Goal: Communication & Community: Ask a question

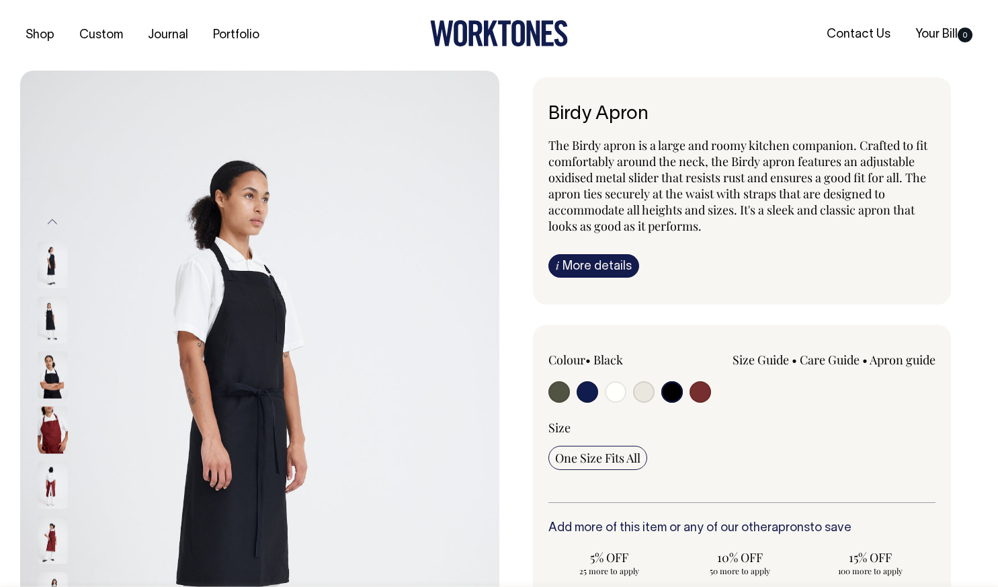
select select "Black"
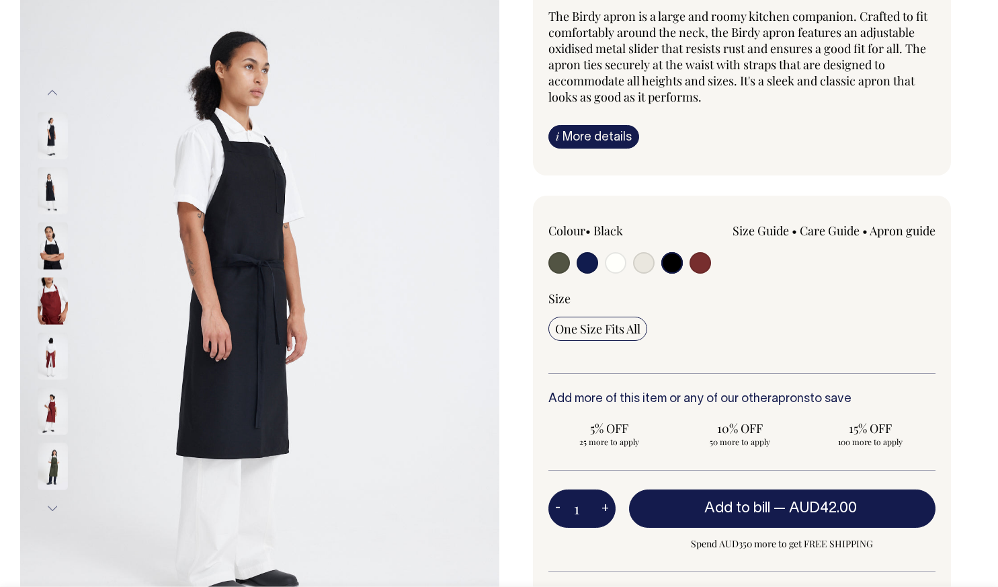
scroll to position [130, 0]
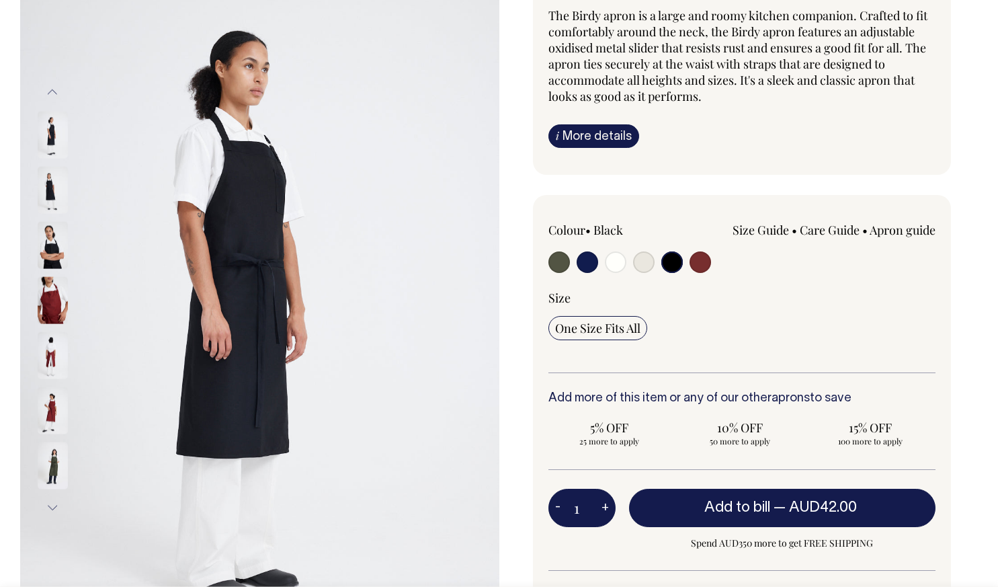
click at [46, 296] on img at bounding box center [53, 299] width 30 height 47
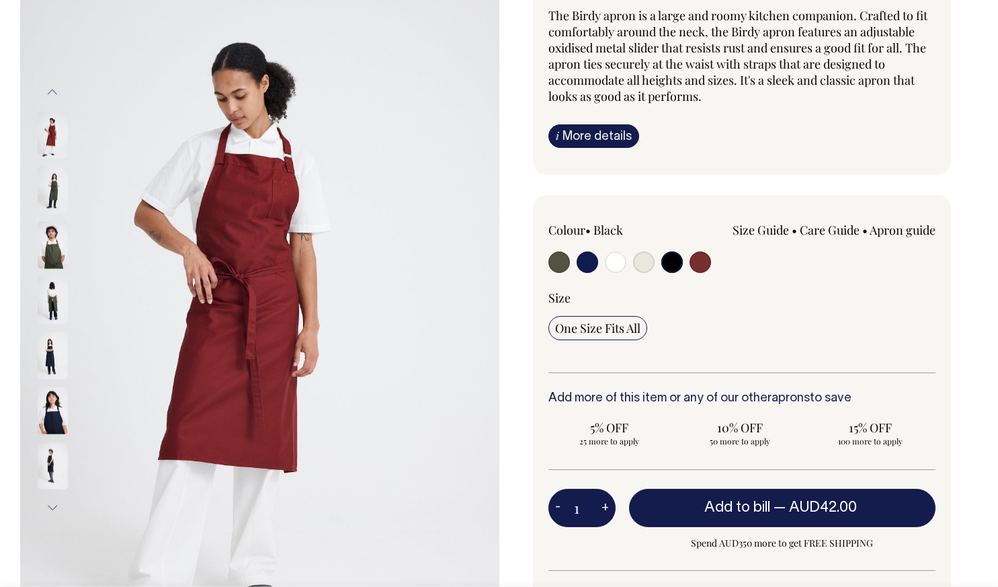
click at [45, 261] on img at bounding box center [53, 244] width 30 height 47
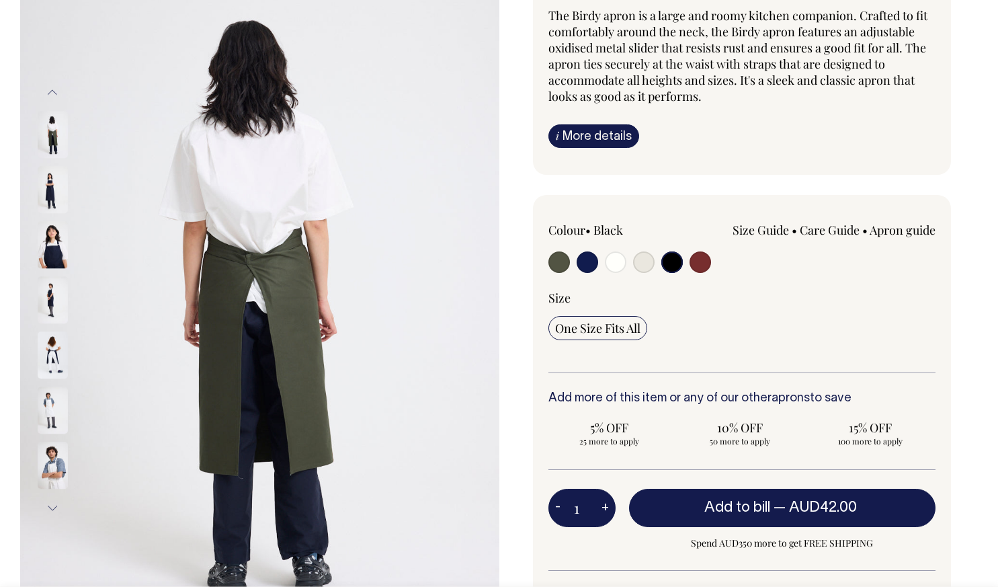
click at [664, 261] on input "radio" at bounding box center [672, 262] width 22 height 22
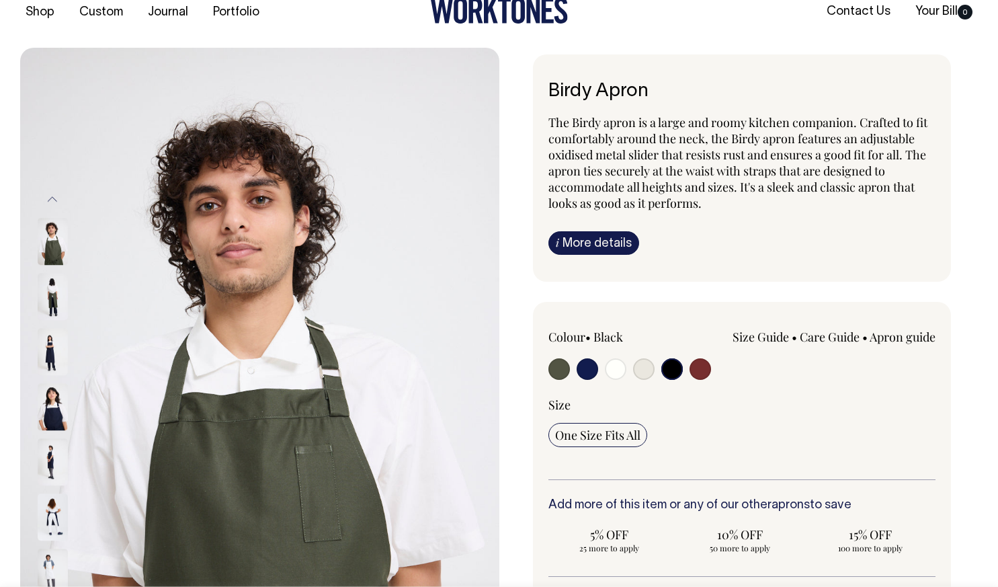
scroll to position [23, 0]
drag, startPoint x: 551, startPoint y: 88, endPoint x: 718, endPoint y: 110, distance: 168.1
click at [718, 110] on div "Birdy Apron The Birdy apron is a large and roomy kitchen companion. Crafted to …" at bounding box center [742, 167] width 419 height 227
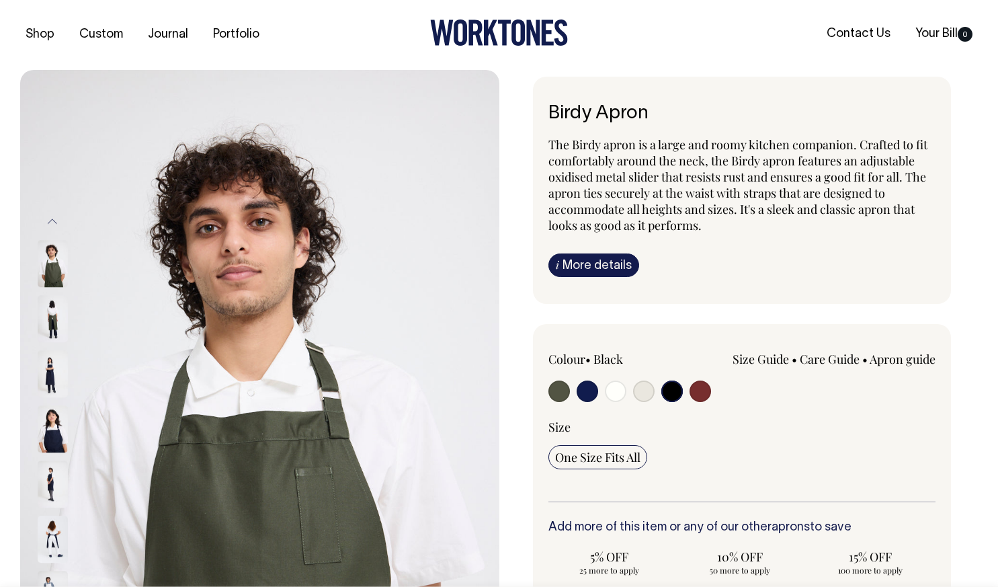
scroll to position [0, 0]
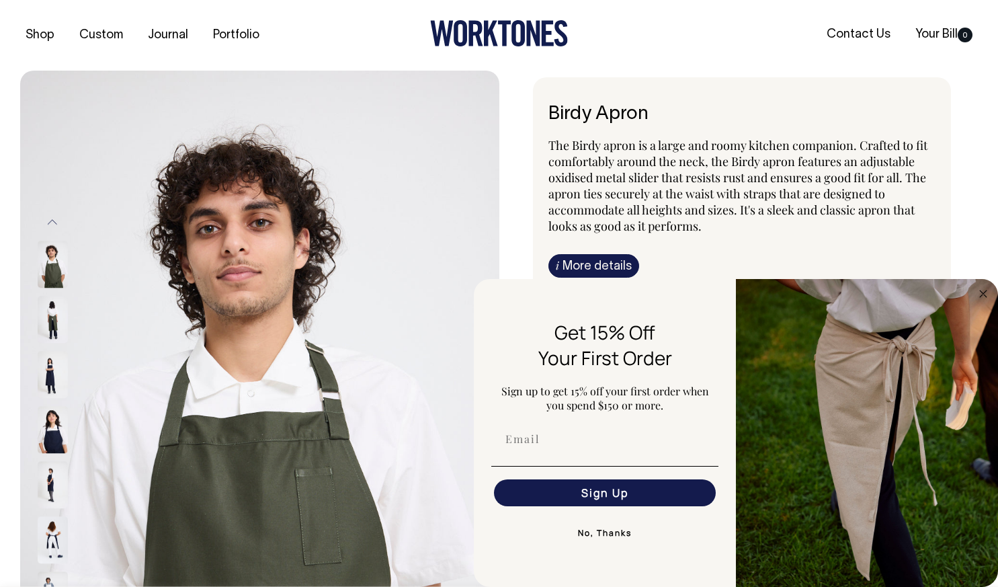
click at [839, 32] on link "Contact Us" at bounding box center [858, 35] width 75 height 22
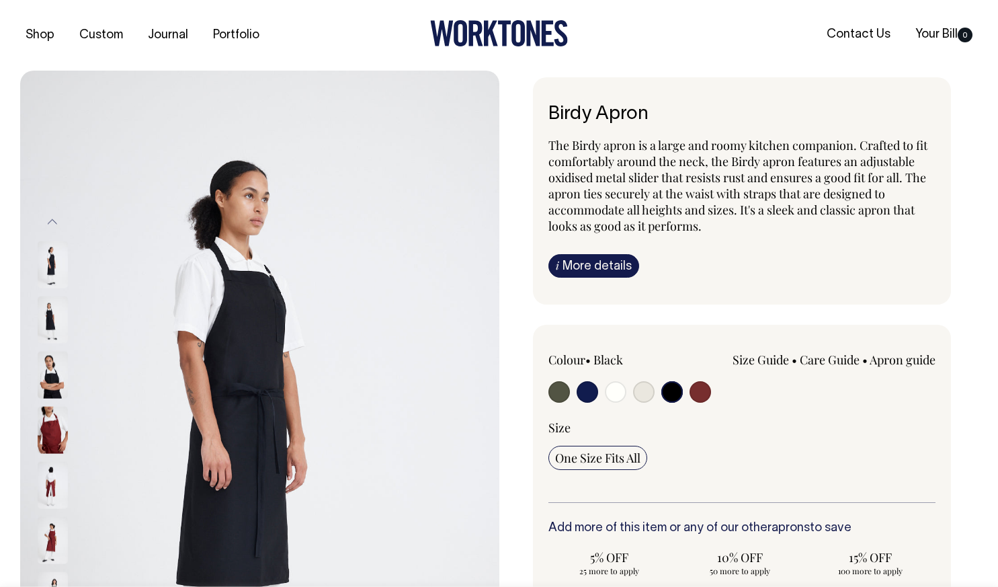
select select "Black"
click at [853, 29] on link "Contact Us" at bounding box center [858, 35] width 75 height 22
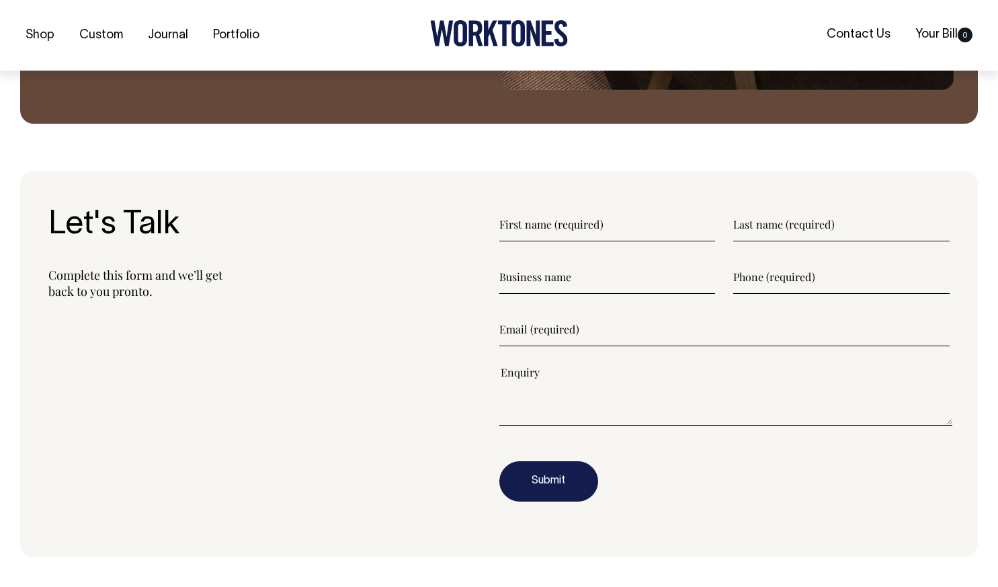
scroll to position [1377, 0]
click at [552, 218] on input"] "text" at bounding box center [607, 224] width 216 height 34
click at [563, 229] on input"] "text" at bounding box center [607, 224] width 216 height 34
type input"] "Ollie"
click at [767, 229] on input"] "text" at bounding box center [841, 224] width 216 height 34
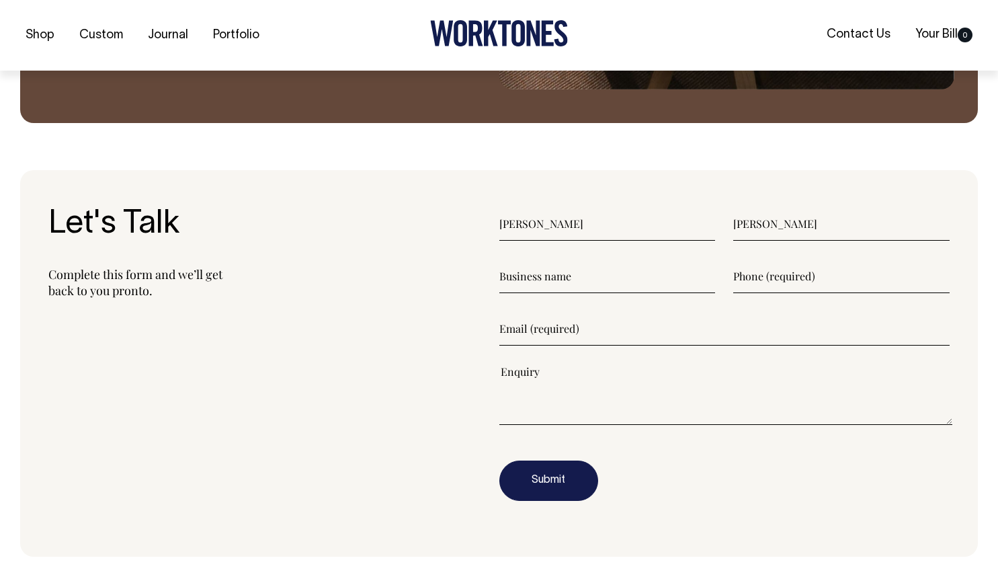
type input"] "Mulhearn"
click at [548, 280] on input"] "text" at bounding box center [607, 276] width 216 height 34
type input"] "St Canice's Kitchen"
click at [760, 284] on input"] "text" at bounding box center [841, 276] width 216 height 34
type input"] "0449094074"
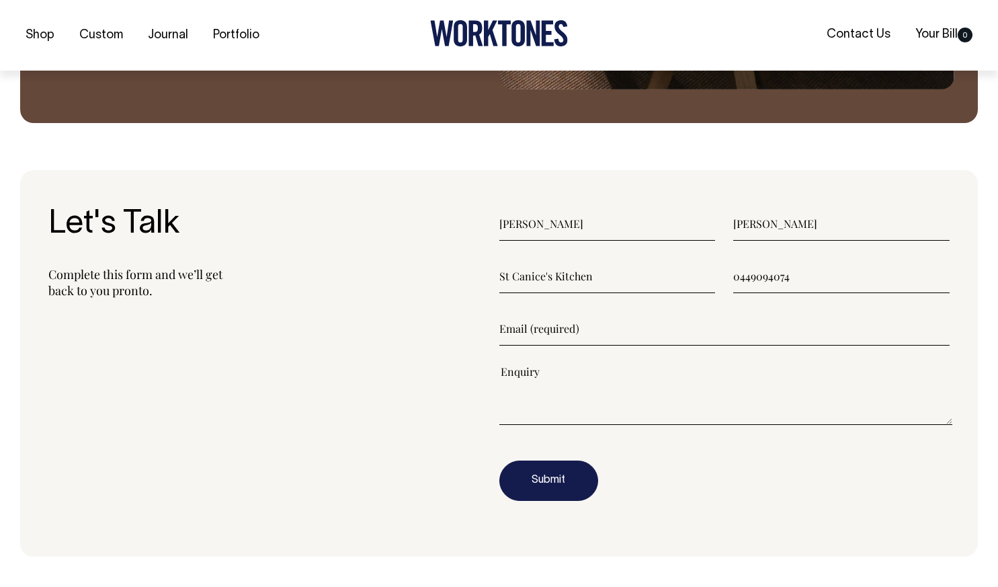
click at [583, 338] on input"] "email" at bounding box center [724, 329] width 451 height 34
type input"] "Ollie@stcanice.org.au"
click at [503, 414] on textarea"] at bounding box center [726, 394] width 454 height 60
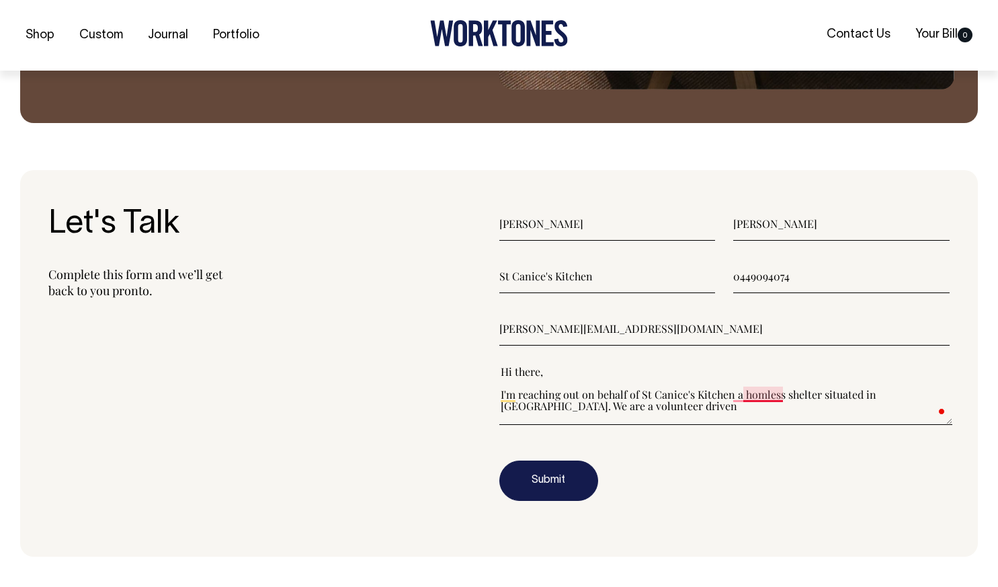
click at [752, 394] on textarea"] "Hi there, I'm reaching out on behalf of St Canice's Kitchen a homless shelter s…" at bounding box center [726, 394] width 454 height 60
click at [659, 402] on textarea"] "Hi there, I'm reaching out on behalf of St Canice's Kitchen, a homeless shelter…" at bounding box center [726, 394] width 454 height 60
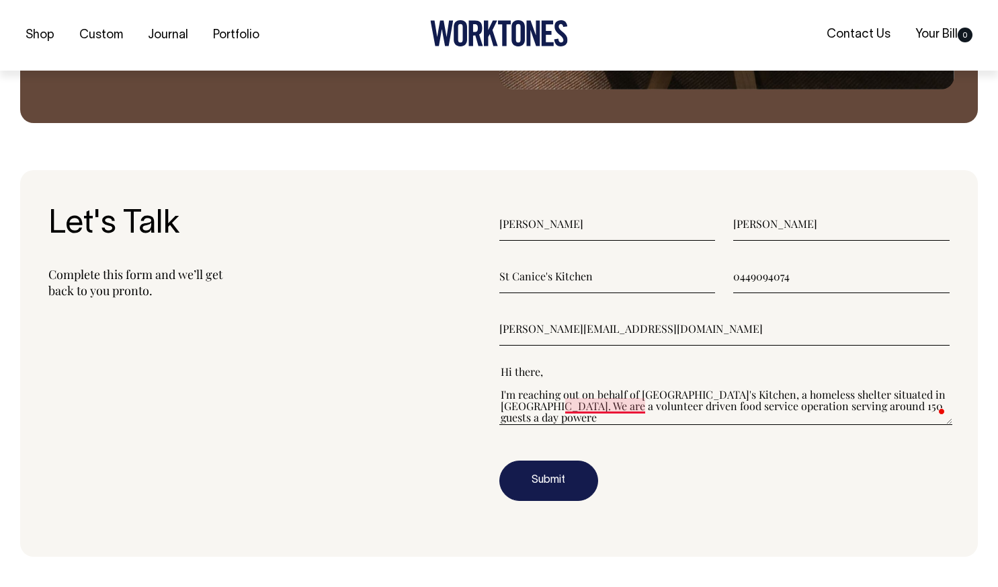
click at [613, 405] on textarea"] "Hi there, I'm reaching out on behalf of St Canice's Kitchen, a homeless shelter…" at bounding box center [726, 394] width 454 height 60
click at [931, 404] on textarea"] "Hi there, I'm reaching out on behalf of St Canice's Kitchen, a homeless shelter…" at bounding box center [726, 394] width 454 height 60
drag, startPoint x: 889, startPoint y: 407, endPoint x: 971, endPoint y: 406, distance: 82.0
click at [971, 406] on section "Let's Talk Complete this form and we’ll get back to you pronto. Ollie Mulhearn …" at bounding box center [499, 363] width 958 height 386
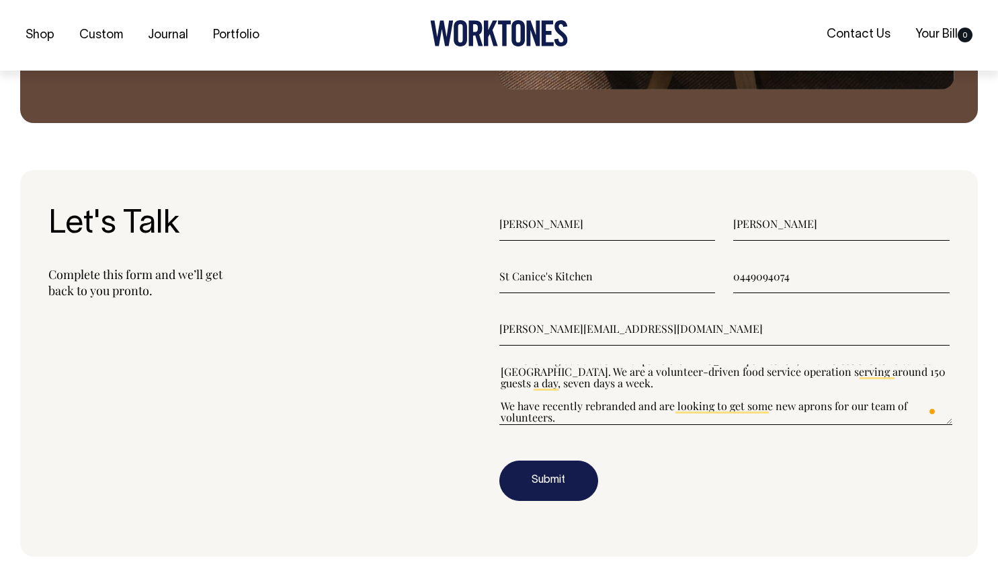
scroll to position [0, 0]
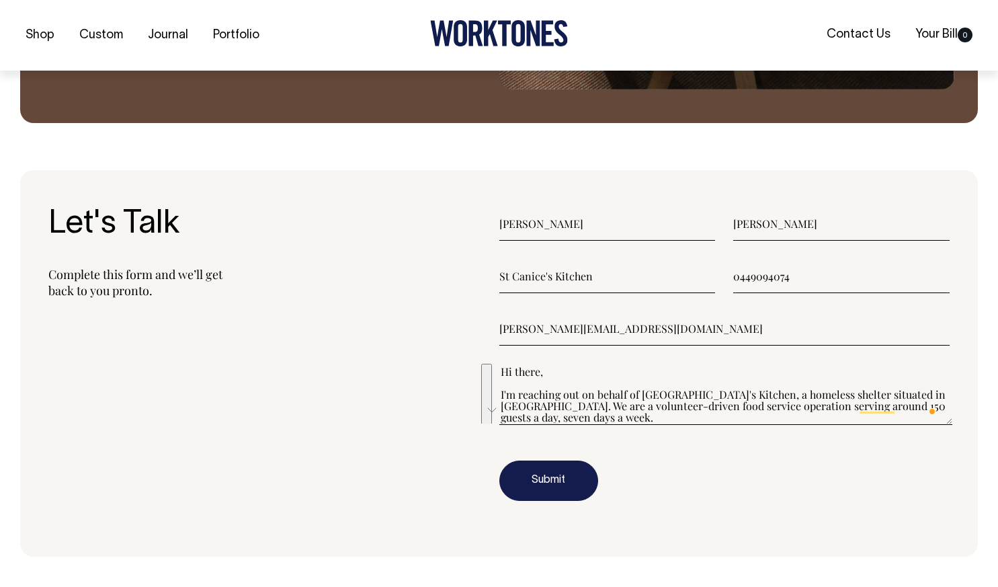
drag, startPoint x: 612, startPoint y: 415, endPoint x: 481, endPoint y: 356, distance: 143.5
click at [481, 356] on section "Let's Talk Complete this form and we’ll get back to you pronto. Ollie Mulhearn …" at bounding box center [499, 363] width 958 height 386
click at [611, 392] on textarea"] "Hi there, I'm reaching out on behalf of St Canice's Kitchen, a homeless shelter…" at bounding box center [726, 394] width 454 height 60
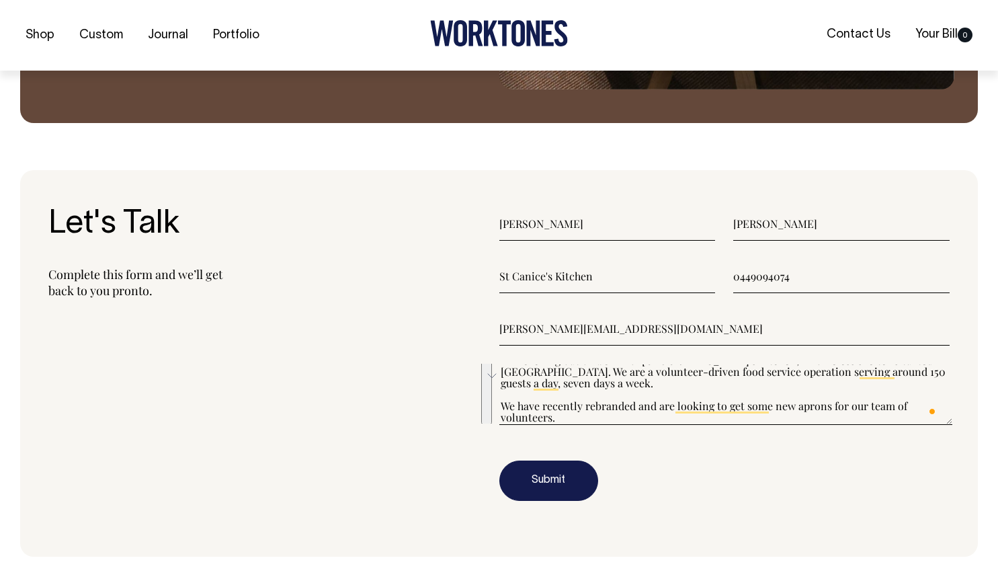
drag, startPoint x: 501, startPoint y: 371, endPoint x: 574, endPoint y: 413, distance: 84.6
click at [574, 413] on textarea"] "Hi there, I'm reaching out on behalf of St Canice's Kitchen, a homeless shelter…" at bounding box center [726, 394] width 454 height 60
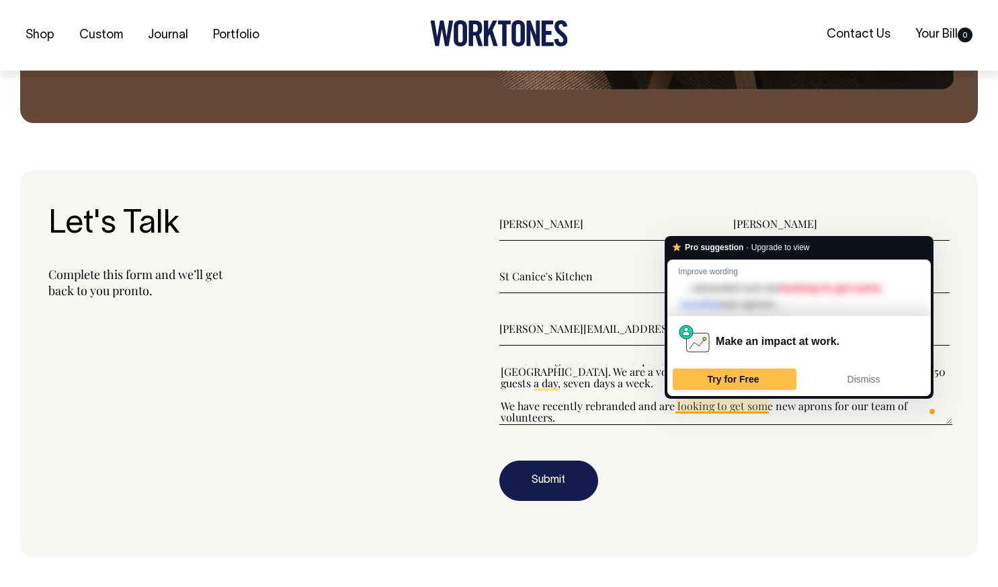
click at [721, 405] on textarea"] "Hi there, I'm reaching out on behalf of St Canice's Kitchen, a homeless shelter…" at bounding box center [726, 394] width 454 height 60
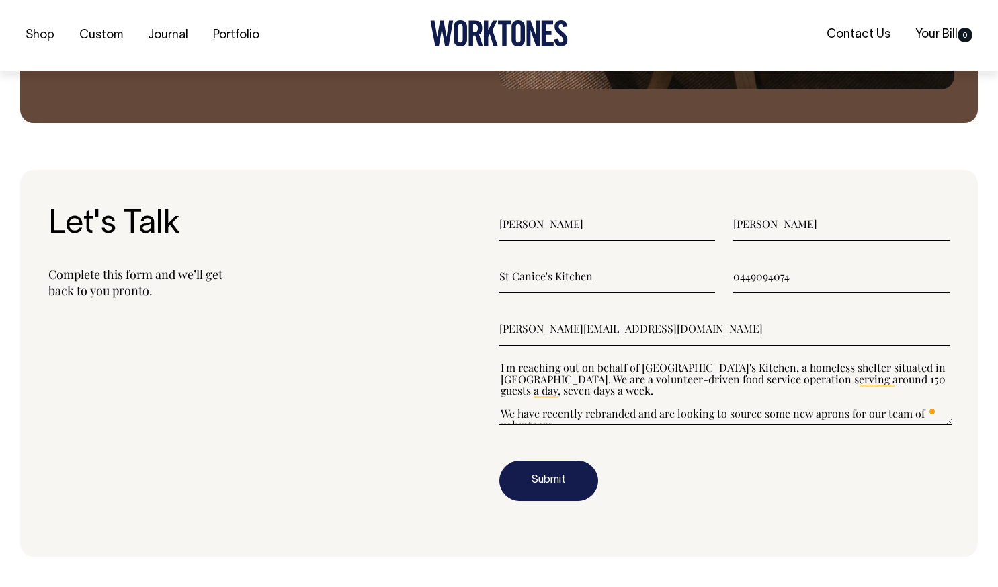
scroll to position [0, 0]
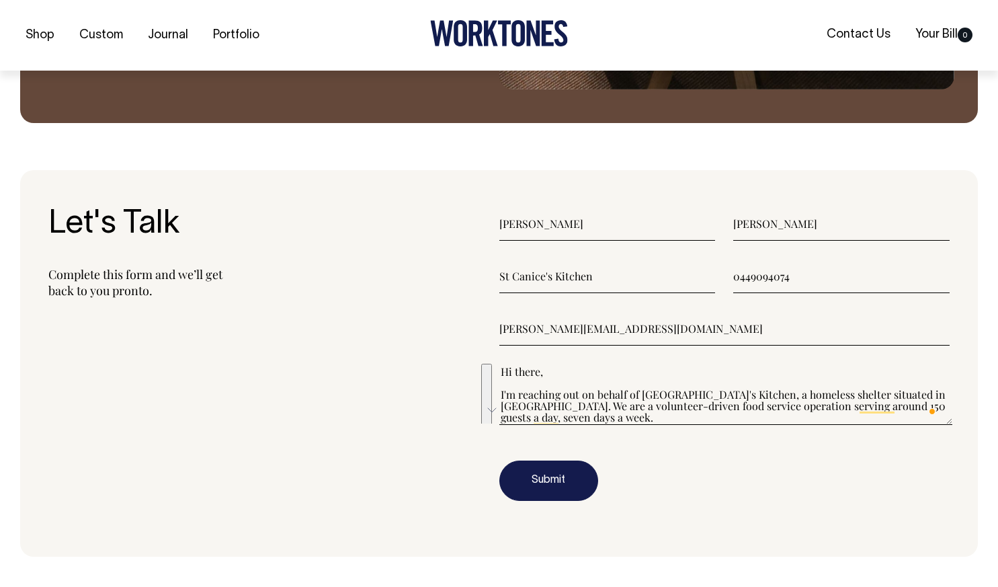
drag, startPoint x: 587, startPoint y: 417, endPoint x: 500, endPoint y: 367, distance: 100.5
click at [500, 367] on textarea"] "Hi there, I'm reaching out on behalf of St Canice's Kitchen, a homeless shelter…" at bounding box center [726, 394] width 454 height 60
click at [577, 381] on textarea"] "Hi there, I'm reaching out on behalf of St Canice's Kitchen, a homeless shelter…" at bounding box center [726, 394] width 454 height 60
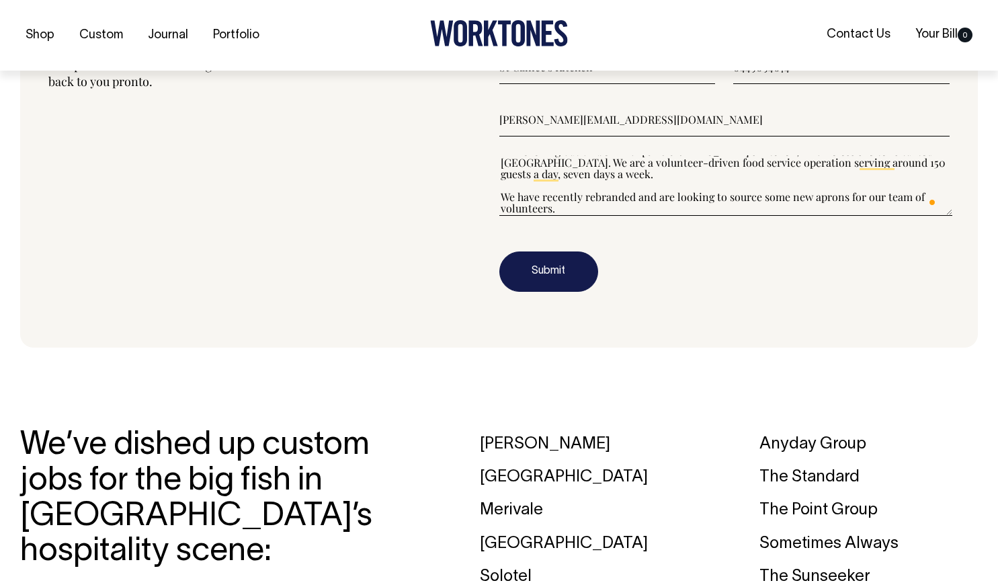
click at [572, 206] on textarea"] "Hi there, I'm reaching out on behalf of St Canice's Kitchen, a homeless shelter…" at bounding box center [726, 185] width 454 height 60
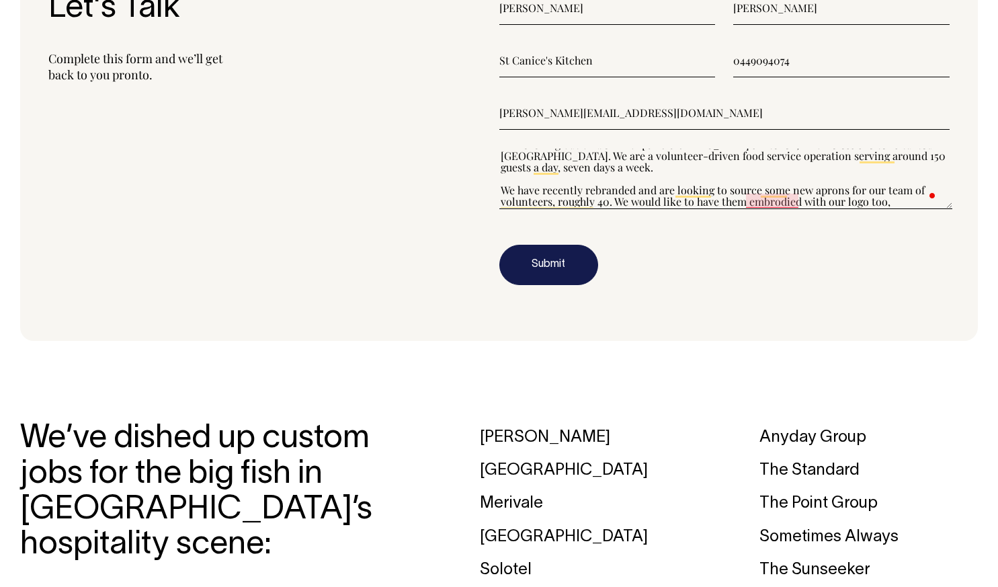
scroll to position [1593, 0]
click at [609, 200] on textarea"] "Hi there, I'm reaching out on behalf of St Canice's Kitchen, a homeless shelter…" at bounding box center [726, 178] width 454 height 60
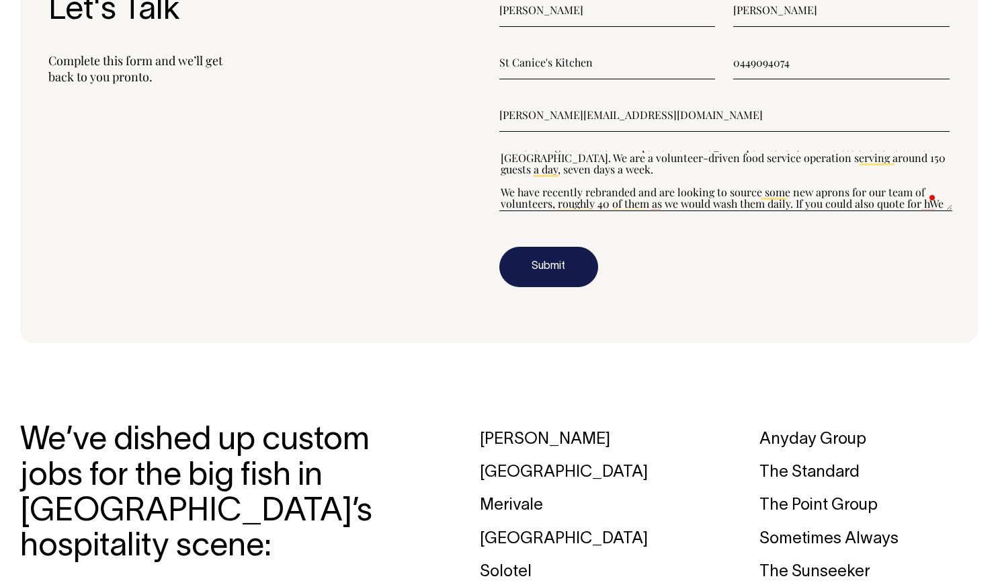
scroll to position [46, 0]
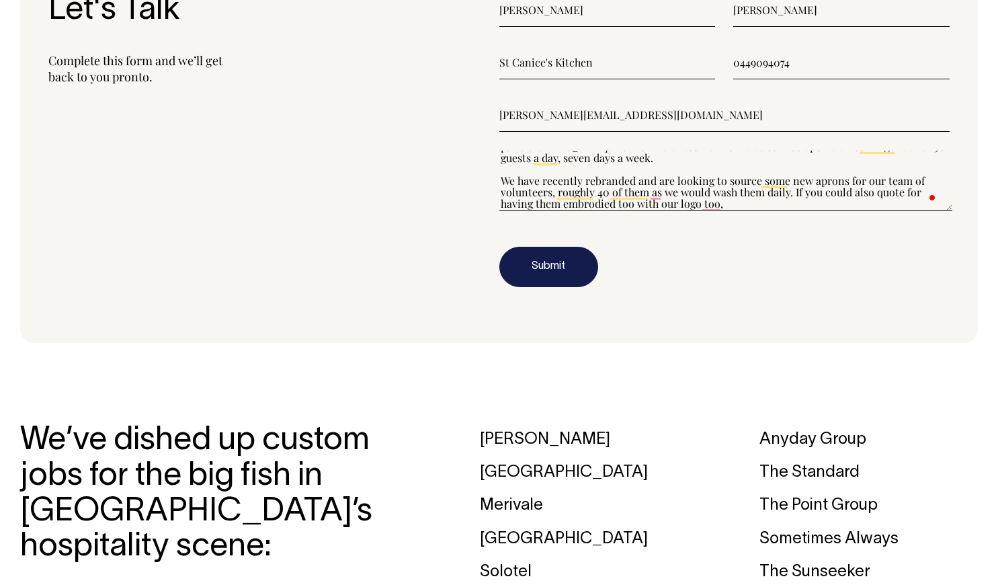
click at [736, 203] on textarea"] "Hi there, I'm reaching out on behalf of St Canice's Kitchen, a homeless shelter…" at bounding box center [726, 181] width 454 height 60
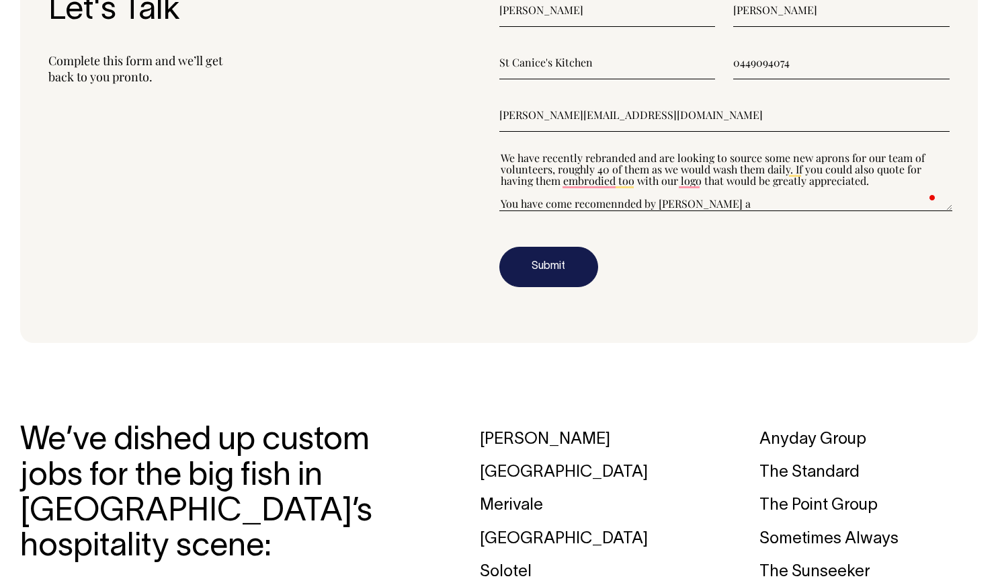
click at [615, 197] on textarea"] "Hi there, I'm reaching out on behalf of St Canice's Kitchen, a homeless shelter…" at bounding box center [726, 181] width 454 height 60
drag, startPoint x: 612, startPoint y: 204, endPoint x: 566, endPoint y: 200, distance: 46.5
click at [566, 200] on textarea"] "Hi there, I'm reaching out on behalf of St Canice's Kitchen, a homeless shelter…" at bounding box center [726, 181] width 454 height 60
click at [640, 200] on textarea"] "Hi there, I'm reaching out on behalf of St Canice's Kitchen, a homeless shelter…" at bounding box center [726, 181] width 454 height 60
click at [677, 204] on textarea"] "Hi there, I'm reaching out on behalf of St Canice's Kitchen, a homeless shelter…" at bounding box center [726, 181] width 454 height 60
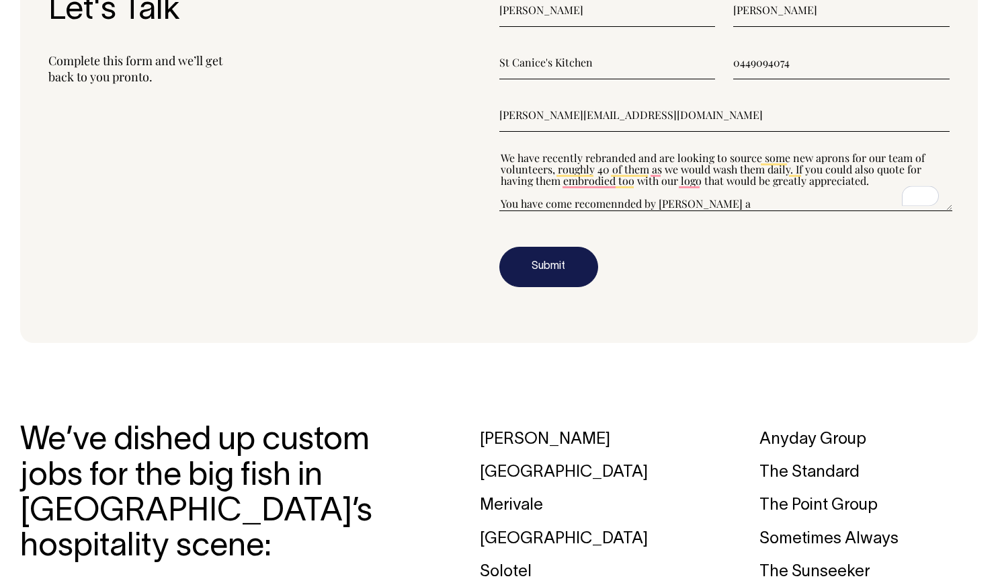
click at [604, 204] on textarea"] "Hi there, I'm reaching out on behalf of St Canice's Kitchen, a homeless shelter…" at bounding box center [726, 181] width 454 height 60
click at [724, 200] on textarea"] "Hi there, I'm reaching out on behalf of St Canice's Kitchen, a homeless shelter…" at bounding box center [726, 181] width 454 height 60
click at [618, 200] on textarea"] "Hi there, I'm reaching out on behalf of St Canice's Kitchen, a homeless shelter…" at bounding box center [726, 181] width 454 height 60
click at [642, 200] on textarea"] "Hi there, I'm reaching out on behalf of St Canice's Kitchen, a homeless shelter…" at bounding box center [726, 181] width 454 height 60
click at [727, 196] on textarea"] "Hi there, I'm reaching out on behalf of St Canice's Kitchen, a homeless shelter…" at bounding box center [726, 181] width 454 height 60
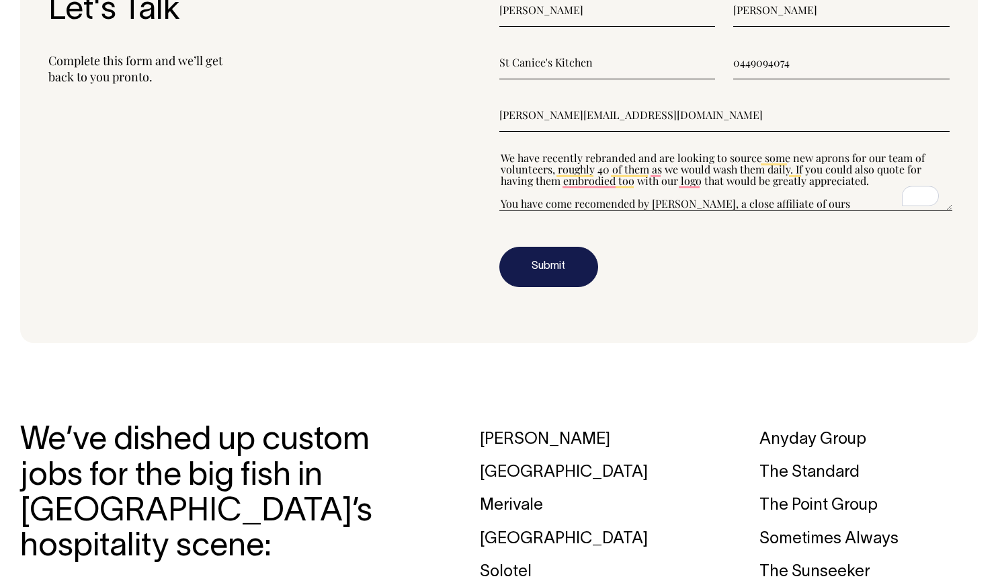
click at [615, 203] on textarea"] "Hi there, I'm reaching out on behalf of St Canice's Kitchen, a homeless shelter…" at bounding box center [726, 181] width 454 height 60
click at [839, 208] on textarea"] "Hi there, I'm reaching out on behalf of St Canice's Kitchen, a homeless shelter…" at bounding box center [726, 181] width 454 height 60
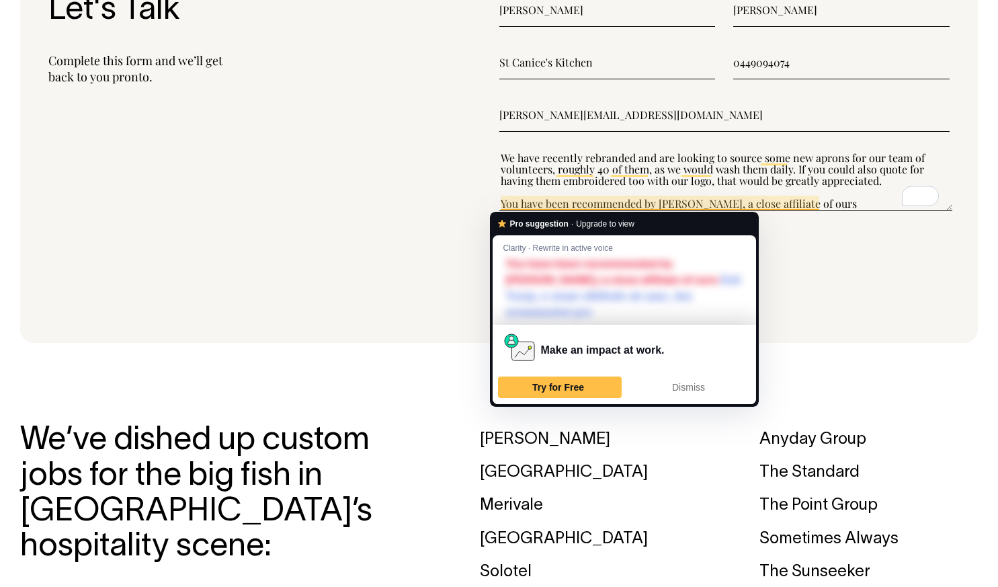
click at [839, 205] on textarea"] "Hi there, I'm reaching out on behalf of St Canice's Kitchen, a homeless shelter…" at bounding box center [726, 181] width 454 height 60
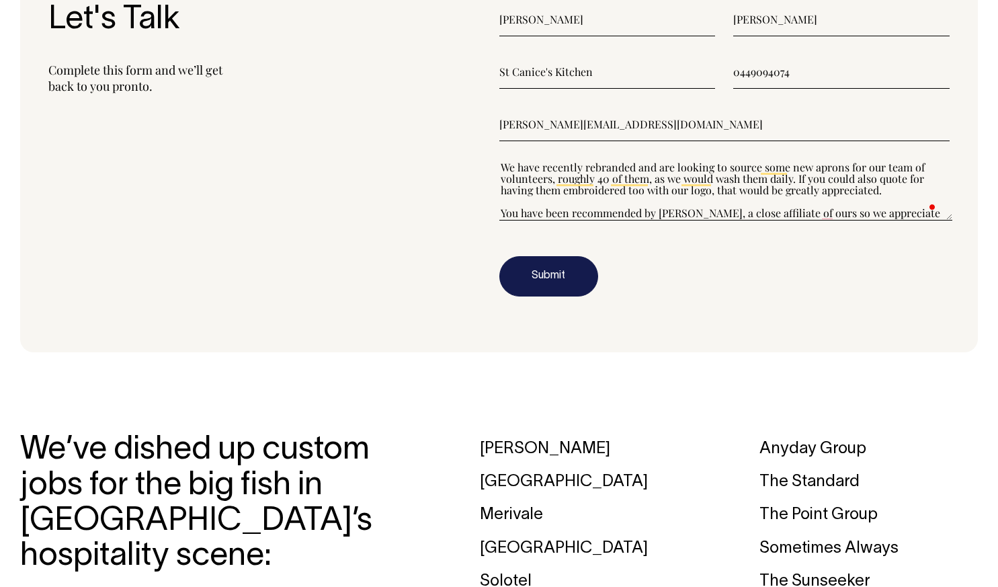
scroll to position [1581, 0]
click at [553, 212] on textarea"] "Hi there, I'm reaching out on behalf of St Canice's Kitchen, a homeless shelter…" at bounding box center [726, 190] width 454 height 60
click at [702, 206] on textarea"] "Hi there, I'm reaching out on behalf of St Canice's Kitchen, a homeless shelter…" at bounding box center [726, 190] width 454 height 60
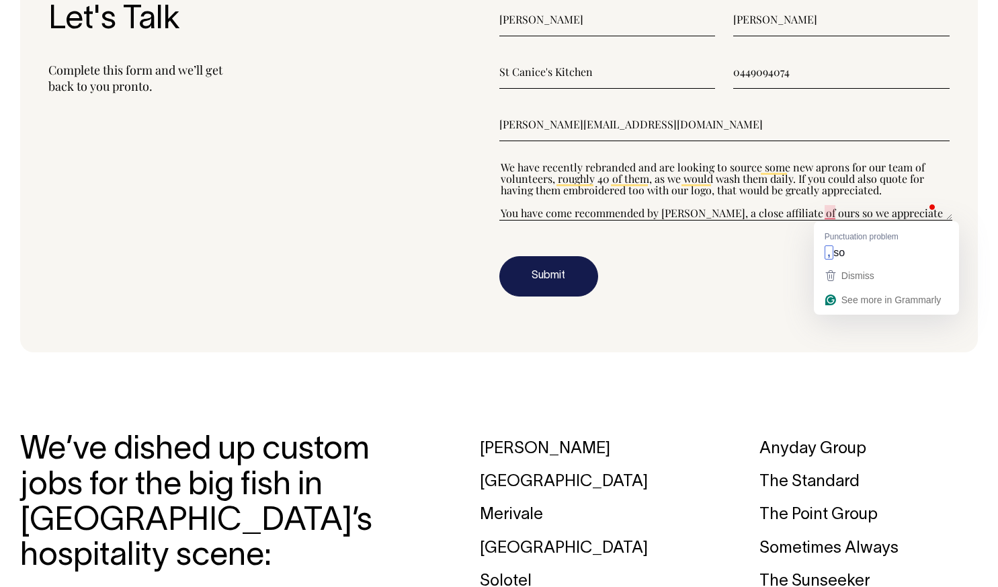
click at [833, 214] on textarea"] "Hi there, I'm reaching out on behalf of St Canice's Kitchen, a homeless shelter…" at bounding box center [726, 190] width 454 height 60
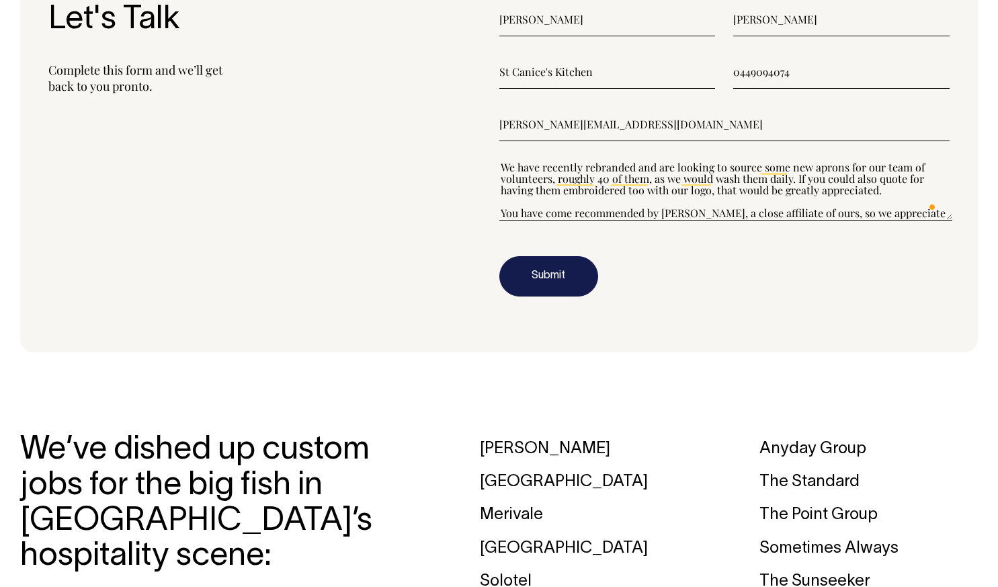
drag, startPoint x: 854, startPoint y: 215, endPoint x: 939, endPoint y: 215, distance: 85.3
click at [939, 215] on textarea"] "Hi there, I'm reaching out on behalf of St Canice's Kitchen, a homeless shelter…" at bounding box center [726, 190] width 454 height 60
click at [933, 213] on span at bounding box center [933, 206] width 12 height 18
click at [919, 211] on textarea"] "Hi there, I'm reaching out on behalf of St Canice's Kitchen, a homeless shelter…" at bounding box center [726, 190] width 454 height 60
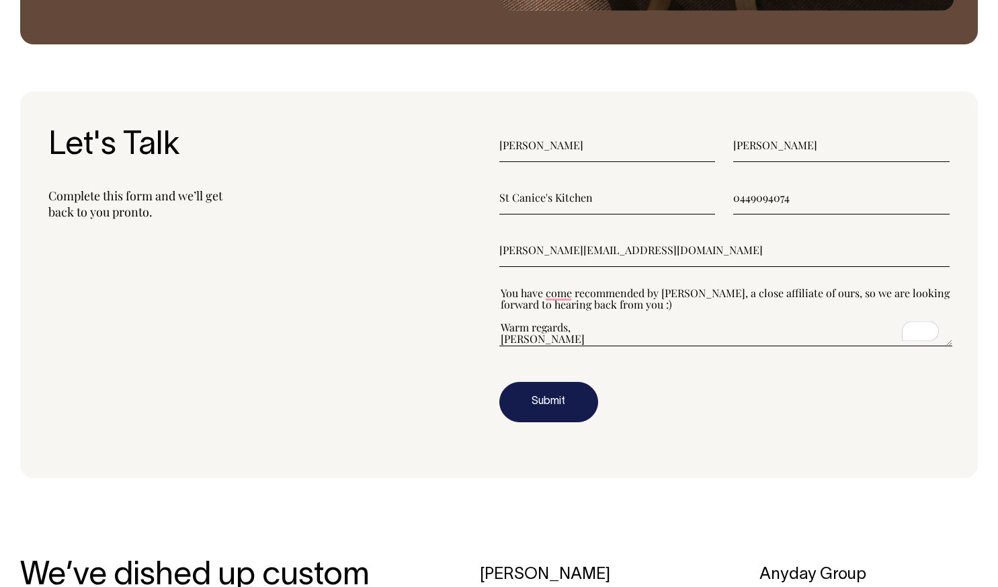
scroll to position [1455, 0]
click at [557, 292] on textarea"] "Hi there, I'm reaching out on behalf of St Canice's Kitchen, a homeless shelter…" at bounding box center [726, 316] width 454 height 60
click at [560, 292] on textarea"] "Hi there, I'm reaching out on behalf of St Canice's Kitchen, a homeless shelter…" at bounding box center [726, 316] width 454 height 60
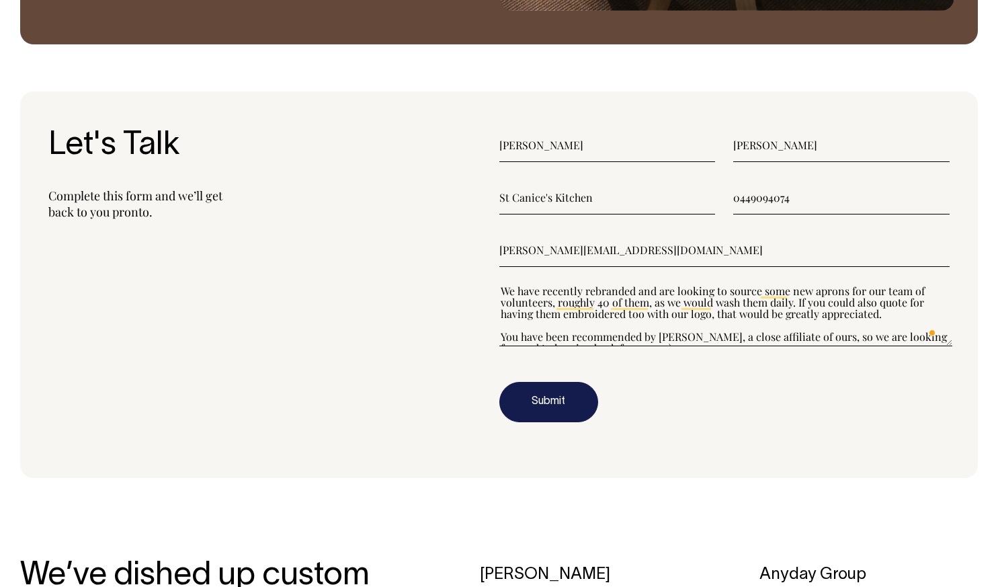
click at [551, 307] on textarea"] "Hi there, I'm reaching out on behalf of St Canice's Kitchen, a homeless shelter…" at bounding box center [726, 316] width 454 height 60
click at [881, 292] on textarea"] "Hi there, I'm reaching out on behalf of St Canice's Kitchen, a homeless shelter…" at bounding box center [726, 316] width 454 height 60
click at [555, 299] on textarea"] "Hi there, I'm reaching out on behalf of St Canice's Kitchen, a homeless shelter…" at bounding box center [726, 316] width 454 height 60
click at [922, 292] on textarea"] "Hi there, I'm reaching out on behalf of St Canice's Kitchen, a homeless shelter…" at bounding box center [726, 316] width 454 height 60
click at [555, 298] on textarea"] "Hi there, I'm reaching out on behalf of St Canice's Kitchen, a homeless shelter…" at bounding box center [726, 316] width 454 height 60
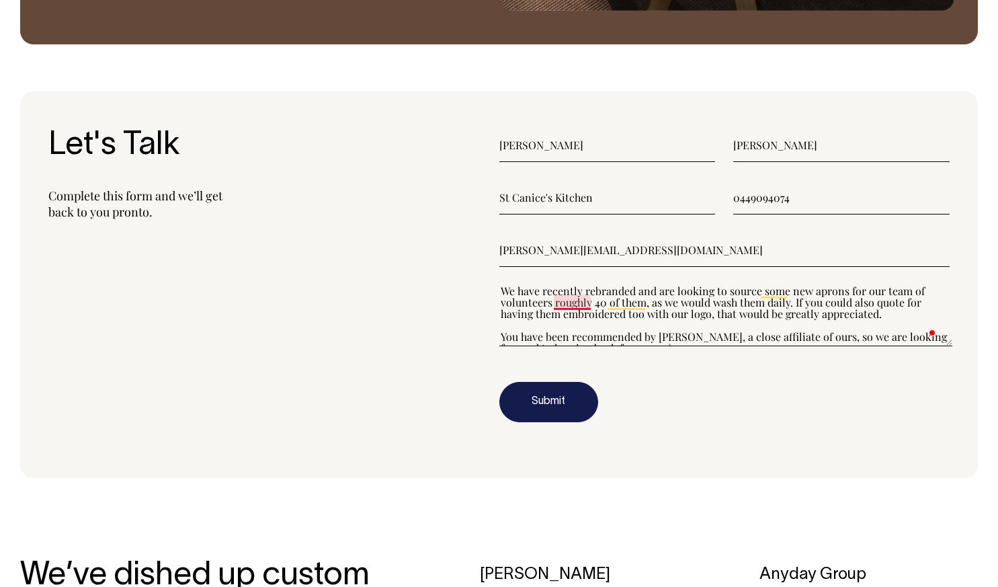
click at [550, 300] on textarea"] "Hi there, I'm reaching out on behalf of St Canice's Kitchen, a homeless shelter…" at bounding box center [726, 316] width 454 height 60
click at [502, 296] on textarea"] "Hi there, I'm reaching out on behalf of St Canice's Kitchen, a homeless shelter…" at bounding box center [726, 316] width 454 height 60
click at [499, 300] on div "Let's Talk Complete this form and we’ll get back to you pronto." at bounding box center [273, 284] width 451 height 312
click at [501, 304] on textarea"] "Hi there, I'm reaching out on behalf of St Canice's Kitchen, a homeless shelter…" at bounding box center [726, 316] width 454 height 60
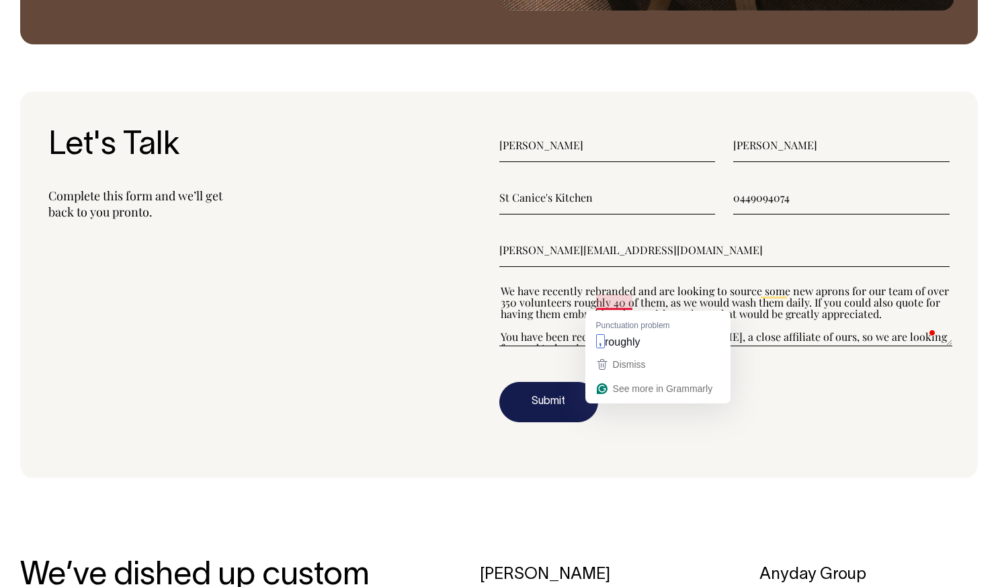
click at [595, 302] on textarea"] "Hi there, I'm reaching out on behalf of St Canice's Kitchen, a homeless shelter…" at bounding box center [726, 316] width 454 height 60
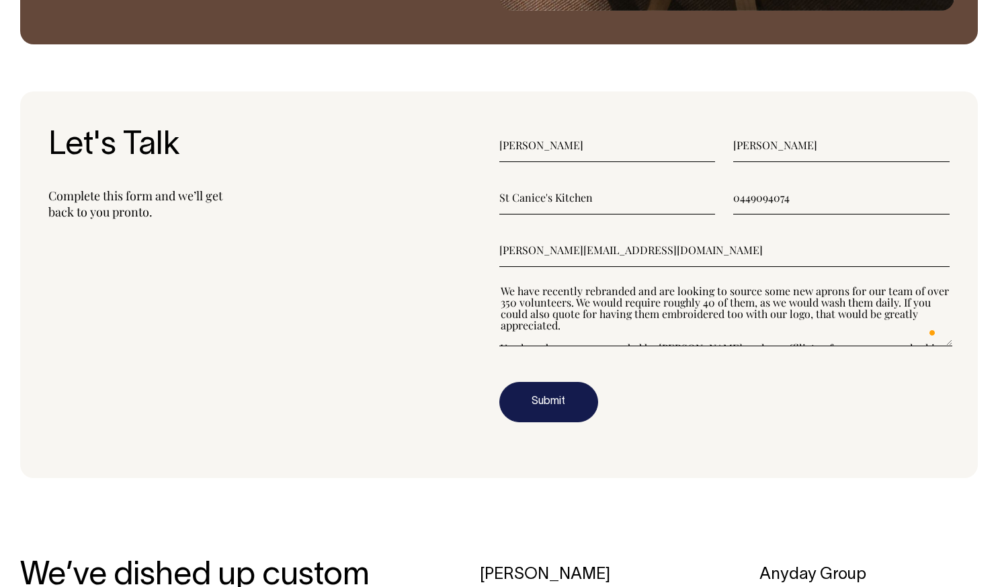
drag, startPoint x: 792, startPoint y: 298, endPoint x: 920, endPoint y: 304, distance: 127.8
click at [920, 304] on textarea"] "Hi there, I'm reaching out on behalf of St Canice's Kitchen, a homeless shelter…" at bounding box center [726, 316] width 454 height 60
click at [718, 300] on textarea"] "Hi there, I'm reaching out on behalf of St Canice's Kitchen, a homeless shelter…" at bounding box center [726, 316] width 454 height 60
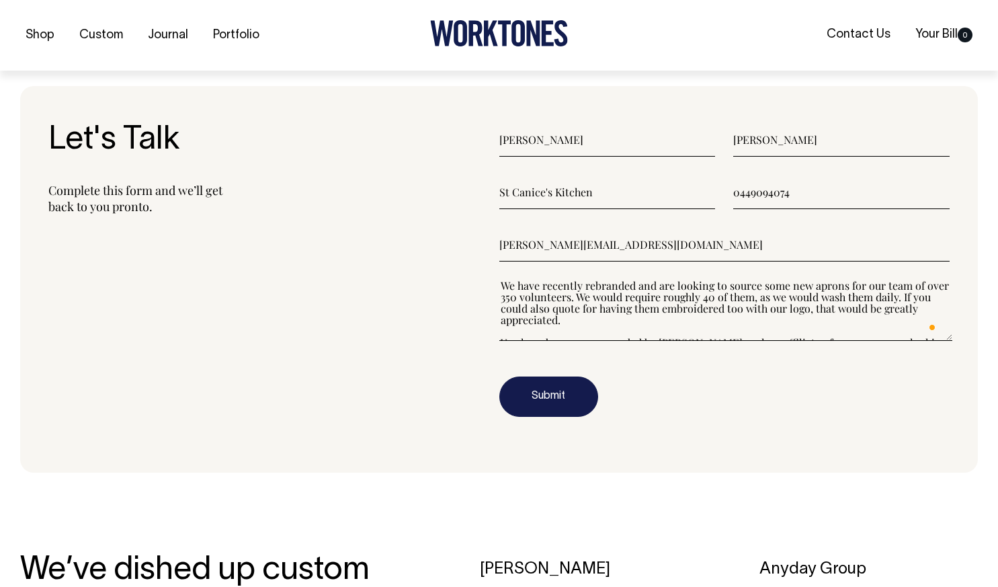
click at [586, 319] on textarea"] "Hi there, I'm reaching out on behalf of St Canice's Kitchen, a homeless shelter…" at bounding box center [726, 310] width 454 height 60
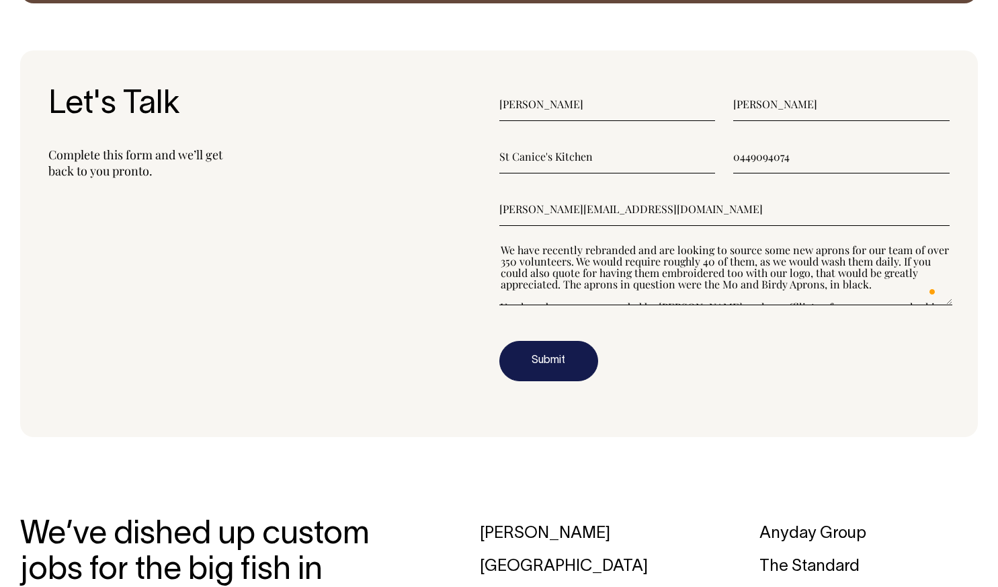
scroll to position [1496, 0]
drag, startPoint x: 777, startPoint y: 280, endPoint x: 616, endPoint y: 270, distance: 161.6
click at [616, 270] on textarea"] "Hi there, I'm reaching out on behalf of St Canice's Kitchen, a homeless shelter…" at bounding box center [726, 275] width 454 height 60
drag, startPoint x: 640, startPoint y: 276, endPoint x: 824, endPoint y: 275, distance: 184.1
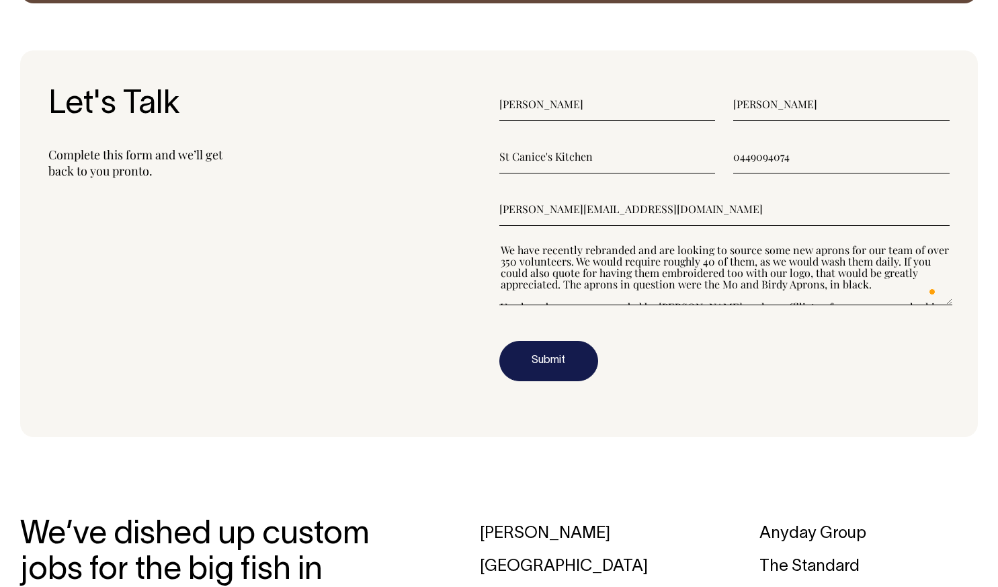
click at [824, 275] on textarea"] "Hi there, I'm reaching out on behalf of St Canice's Kitchen, a homeless shelter…" at bounding box center [726, 275] width 454 height 60
click at [888, 287] on textarea"] "Hi there, I'm reaching out on behalf of St Canice's Kitchen, a homeless shelter…" at bounding box center [726, 275] width 454 height 60
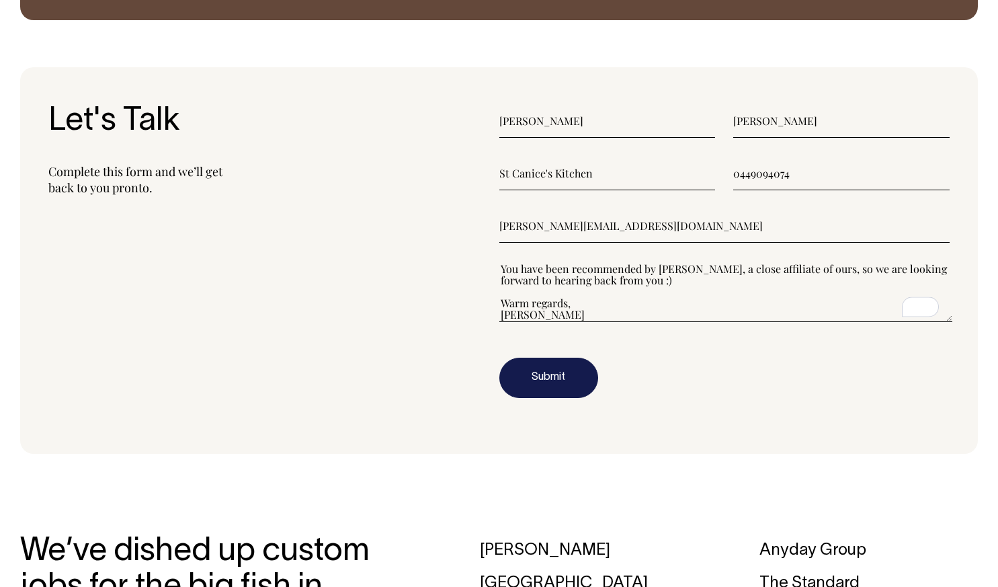
scroll to position [1480, 0]
type textarea"] "Hi there, I'm reaching out on behalf of St Canice's Kitchen, a homeless shelter…"
click at [542, 380] on button "Submit" at bounding box center [548, 377] width 99 height 40
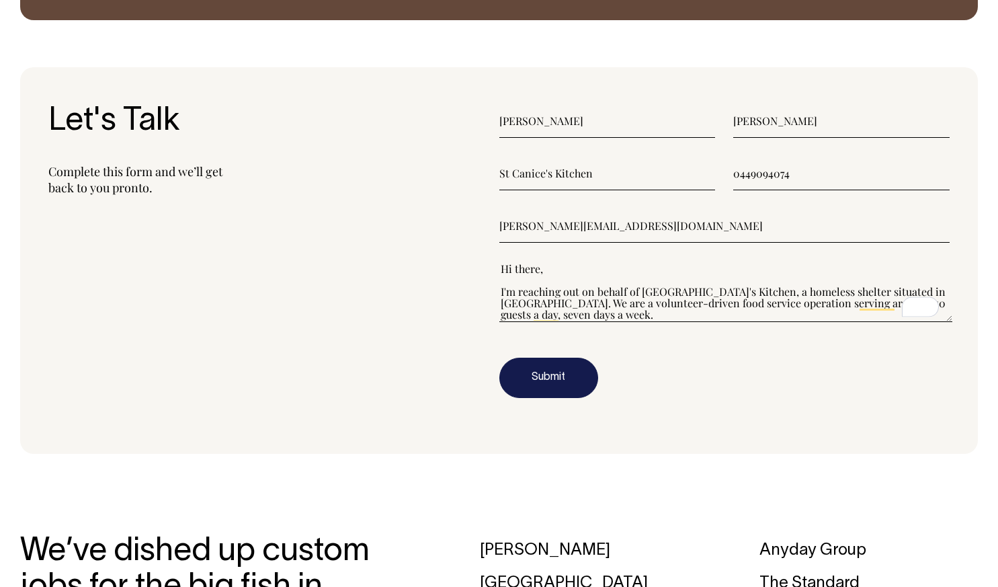
drag, startPoint x: 616, startPoint y: 299, endPoint x: 495, endPoint y: 256, distance: 127.7
click at [495, 256] on section "Let's Talk Complete this form and we’ll get back to you pronto. Ollie Mulhearn …" at bounding box center [499, 260] width 958 height 386
click at [592, 282] on textarea"] "Hi there, I'm reaching out on behalf of St Canice's Kitchen, a homeless shelter…" at bounding box center [726, 291] width 454 height 60
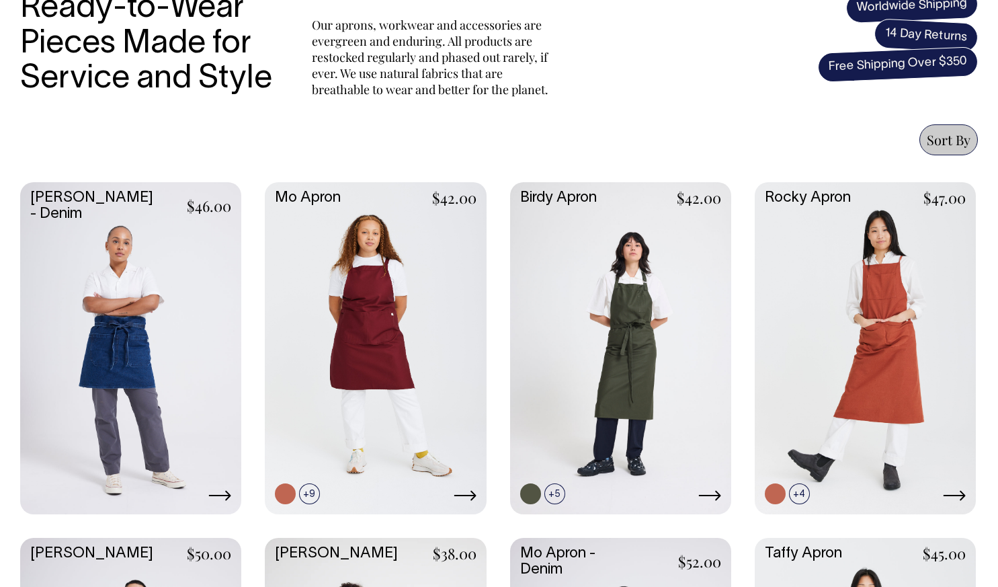
scroll to position [468, 0]
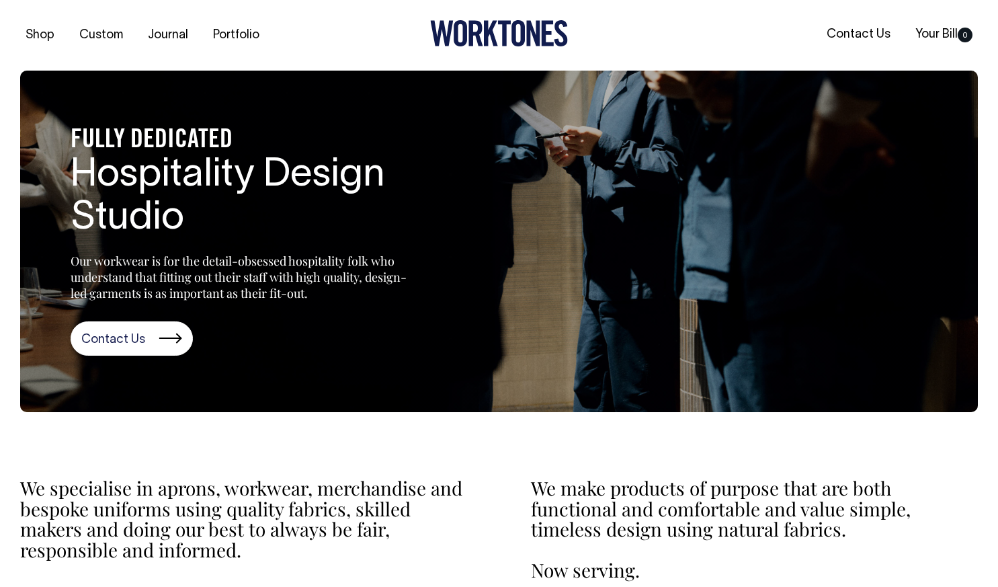
click at [138, 340] on link "Contact Us" at bounding box center [132, 338] width 122 height 35
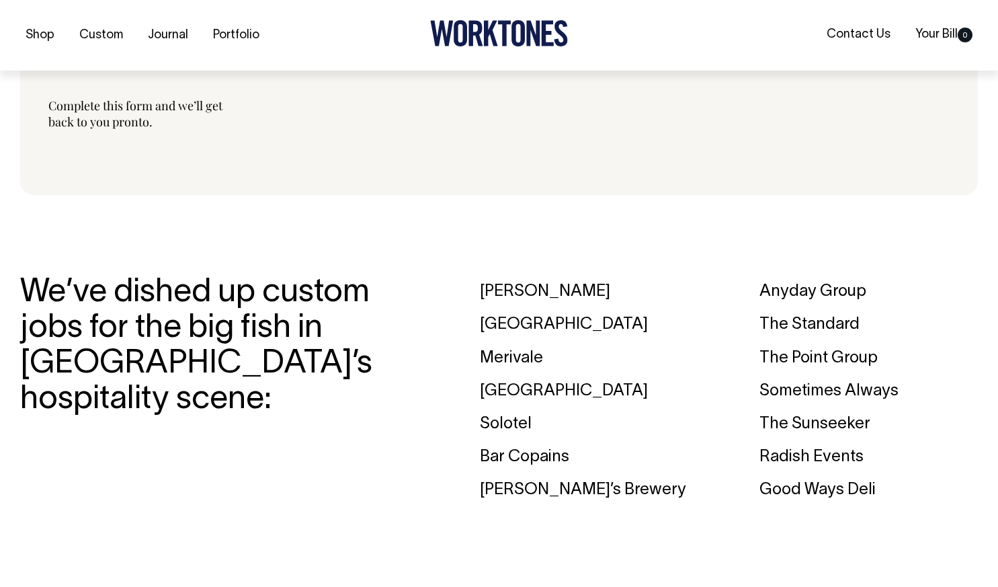
scroll to position [1546, 0]
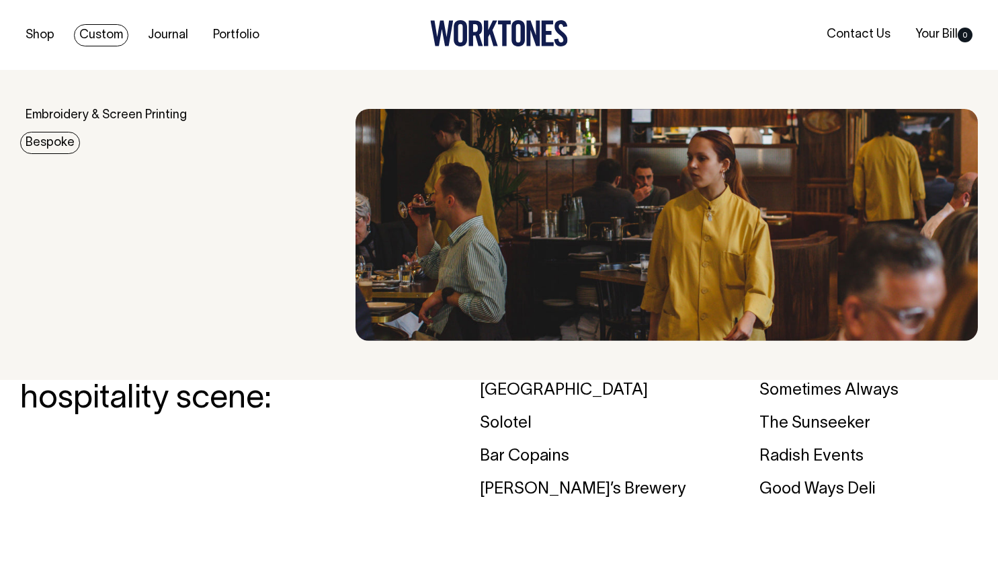
click at [51, 140] on link "Bespoke" at bounding box center [50, 143] width 60 height 22
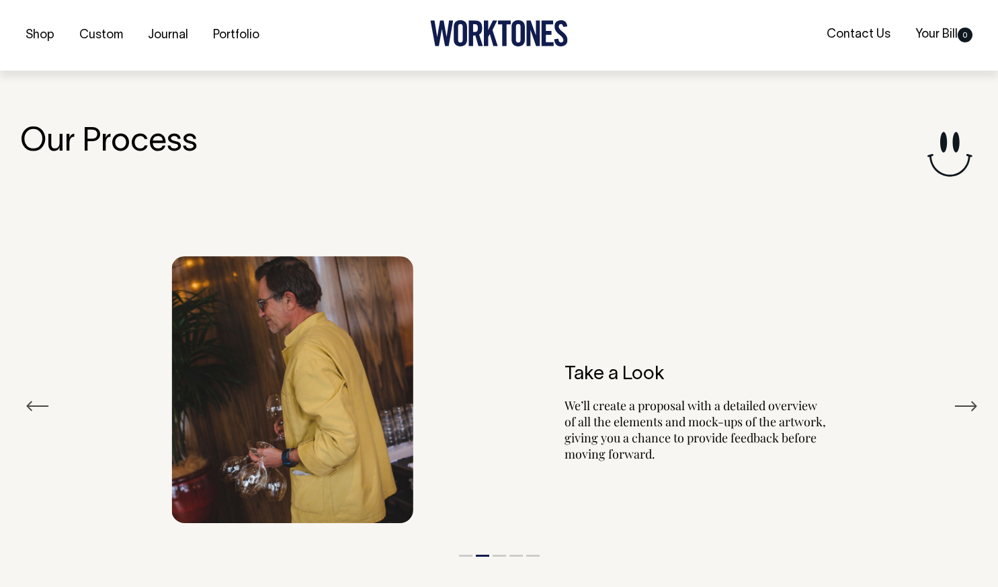
scroll to position [2232, 0]
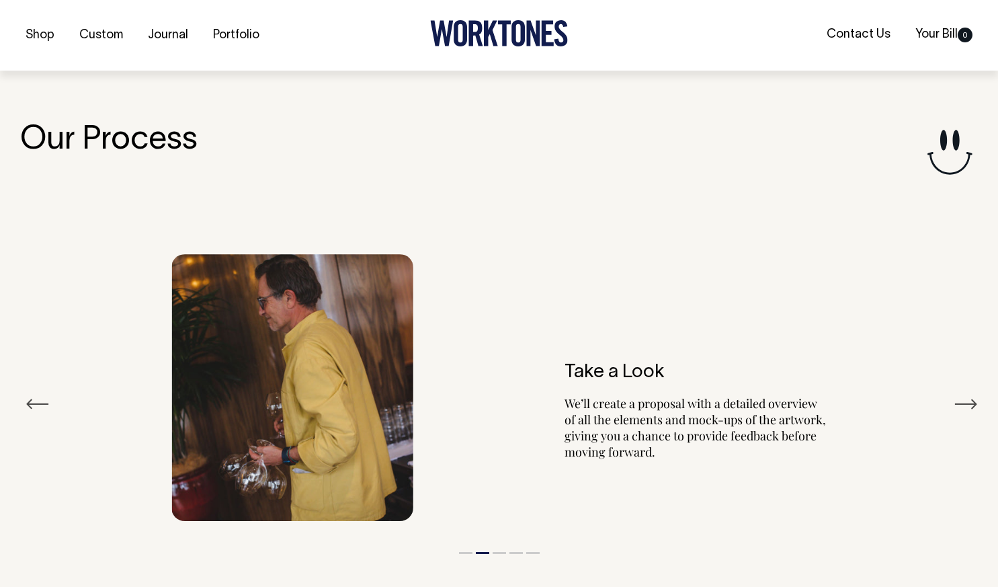
click at [31, 394] on button "Previous" at bounding box center [38, 404] width 24 height 20
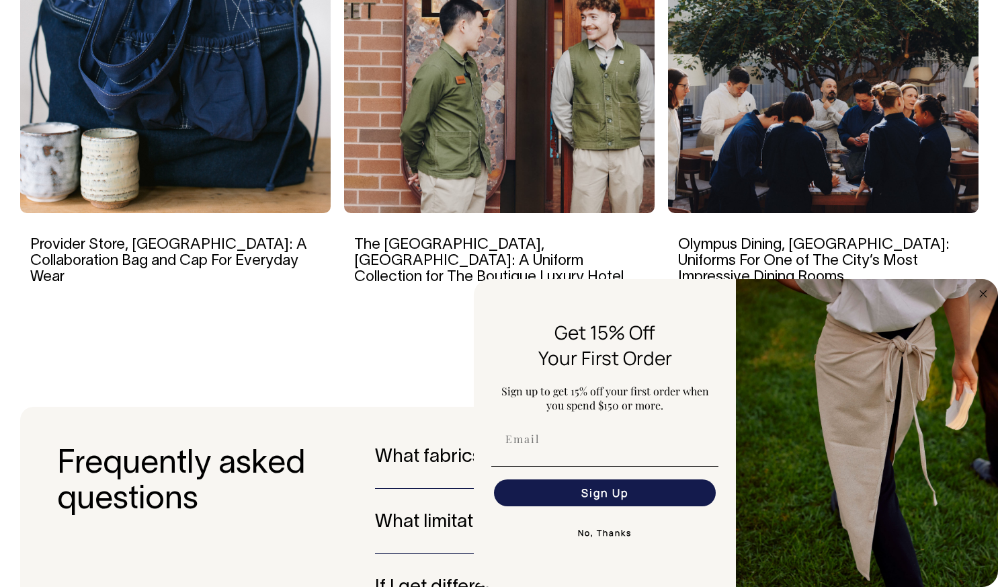
scroll to position [3186, 0]
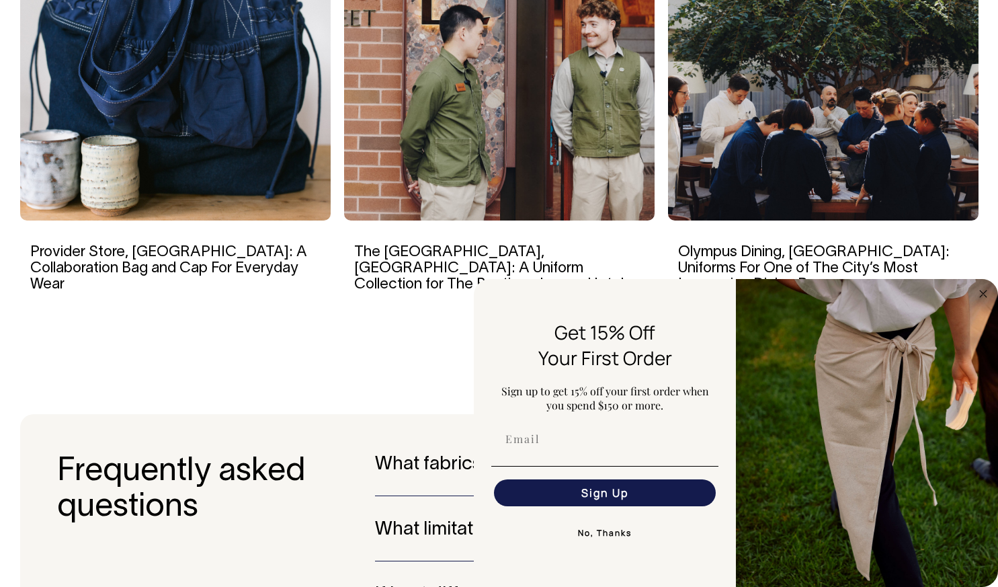
click at [601, 538] on button "No, Thanks" at bounding box center [604, 532] width 227 height 27
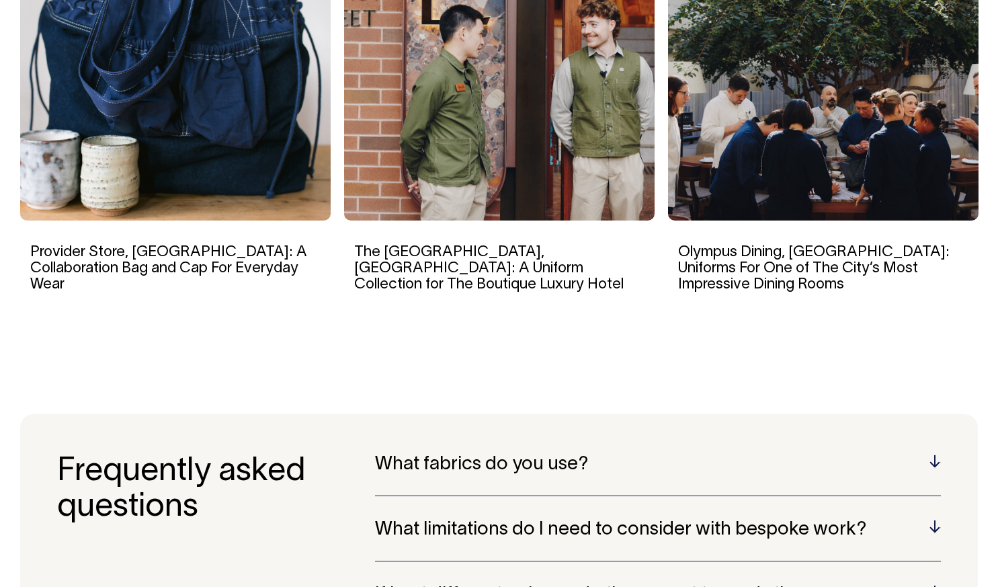
click at [356, 272] on div "The [GEOGRAPHIC_DATA], [GEOGRAPHIC_DATA]: A Uniform Collection for The Boutique…" at bounding box center [499, 266] width 310 height 93
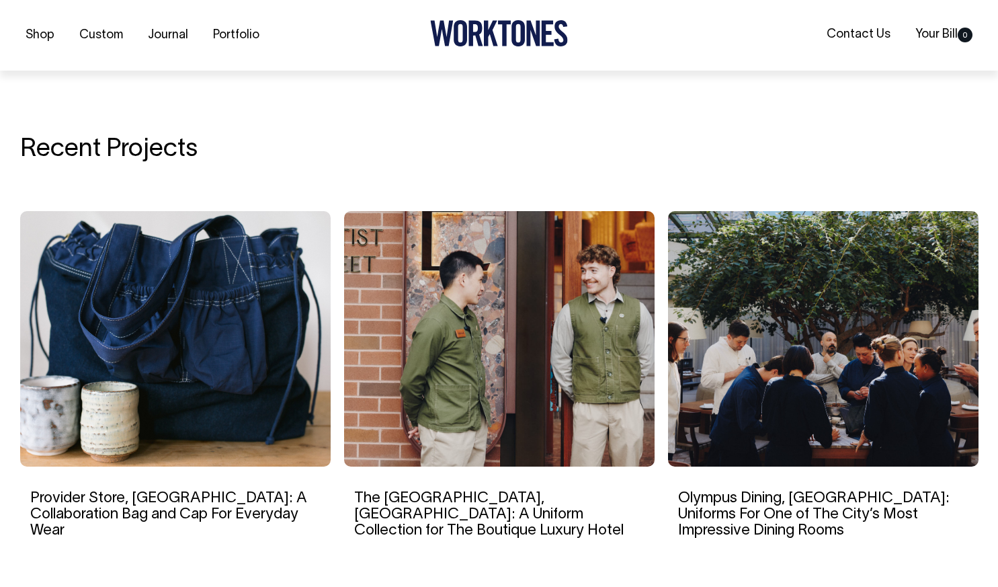
scroll to position [2944, 0]
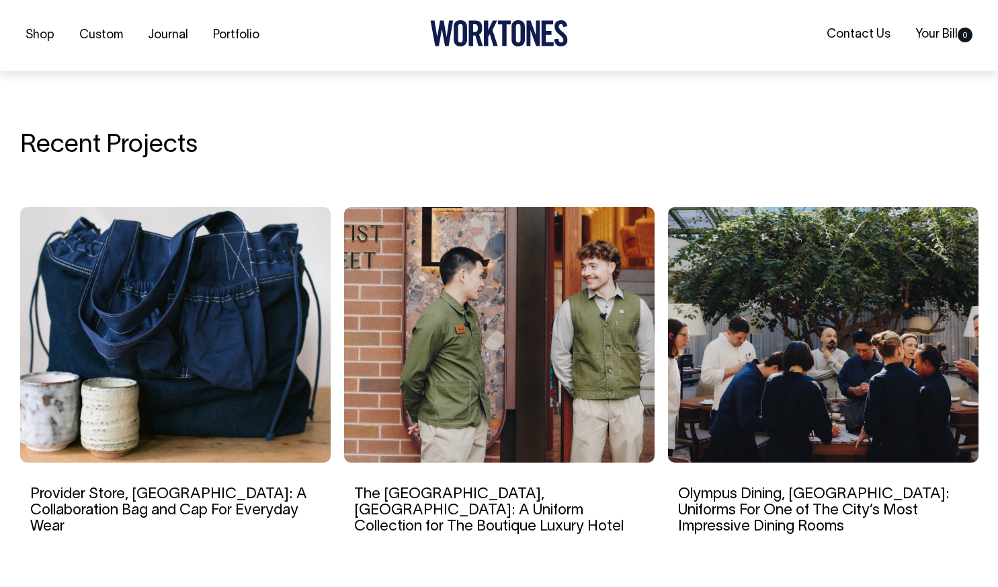
click at [226, 302] on img at bounding box center [175, 334] width 310 height 255
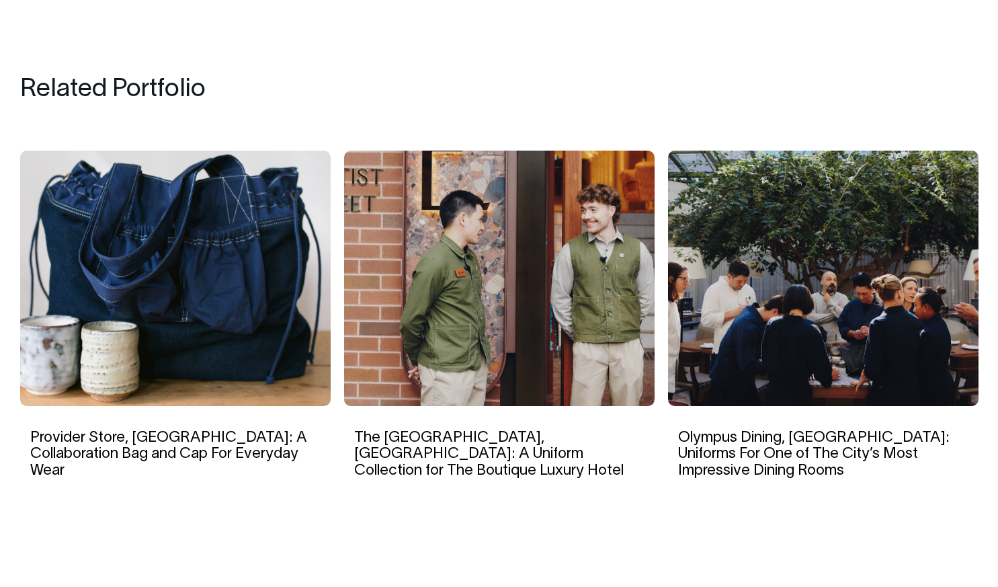
scroll to position [4720, 0]
click at [805, 256] on img at bounding box center [823, 278] width 310 height 255
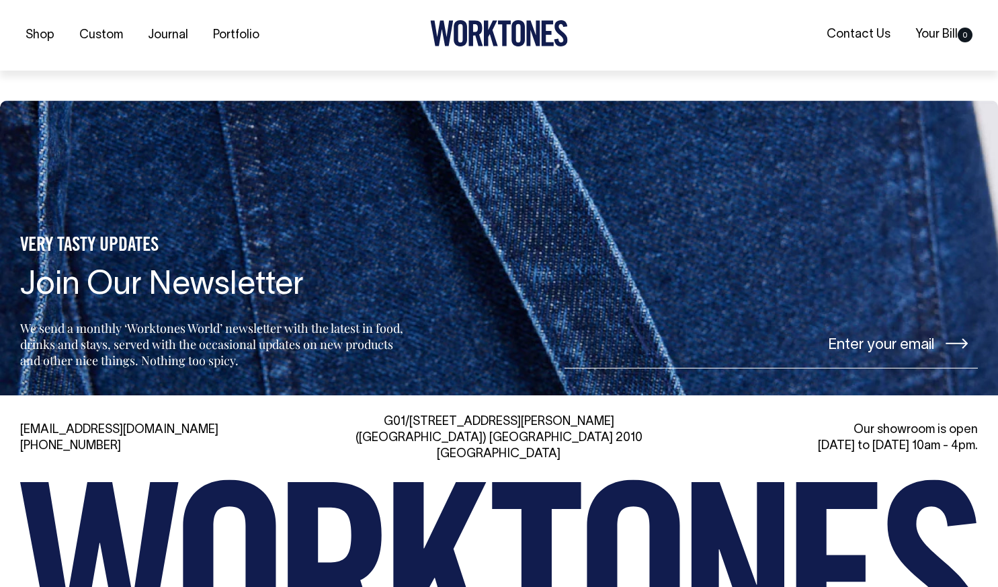
scroll to position [6400, 0]
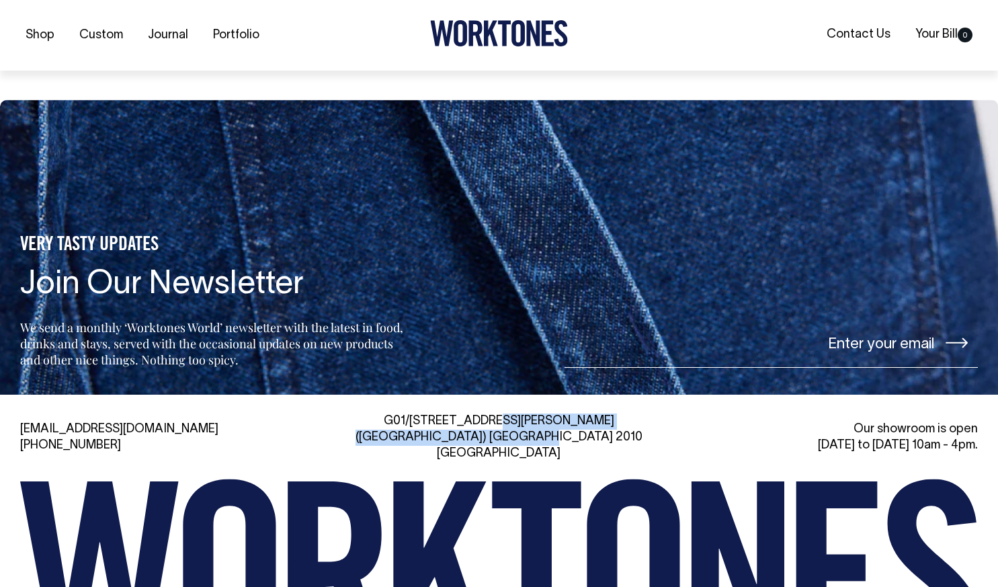
drag, startPoint x: 413, startPoint y: 288, endPoint x: 588, endPoint y: 297, distance: 175.0
click at [588, 413] on div "G01/50 Marshall St, Surry Hills (Gadigal) NSW 2010 Australia" at bounding box center [499, 437] width 306 height 48
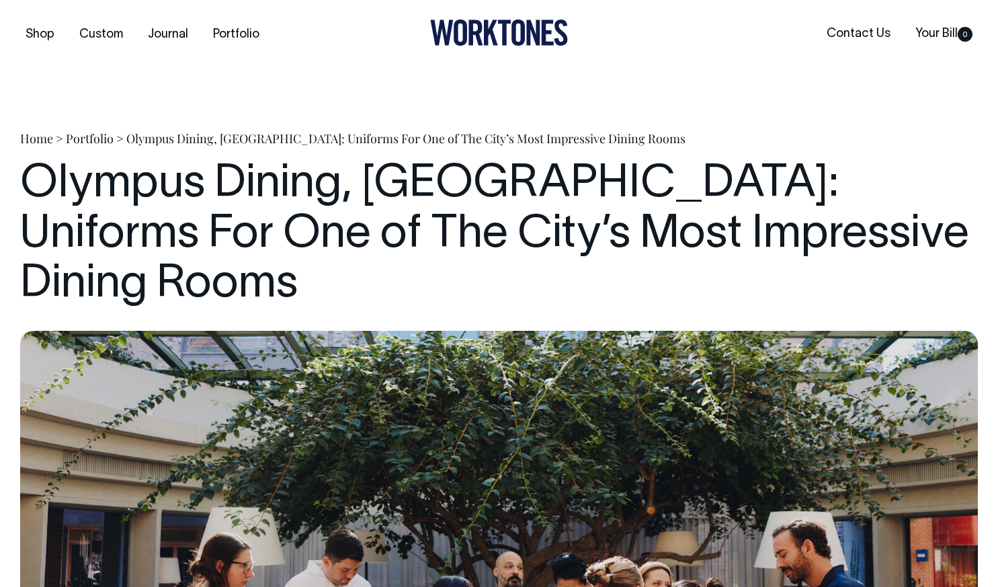
scroll to position [0, 0]
click at [256, 30] on link "Portfolio" at bounding box center [236, 35] width 57 height 22
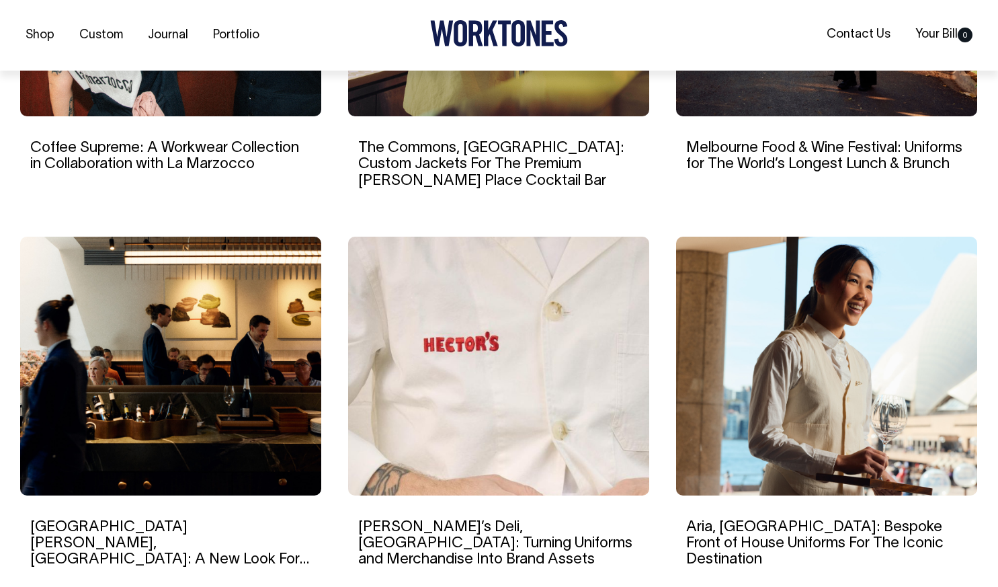
scroll to position [1102, 0]
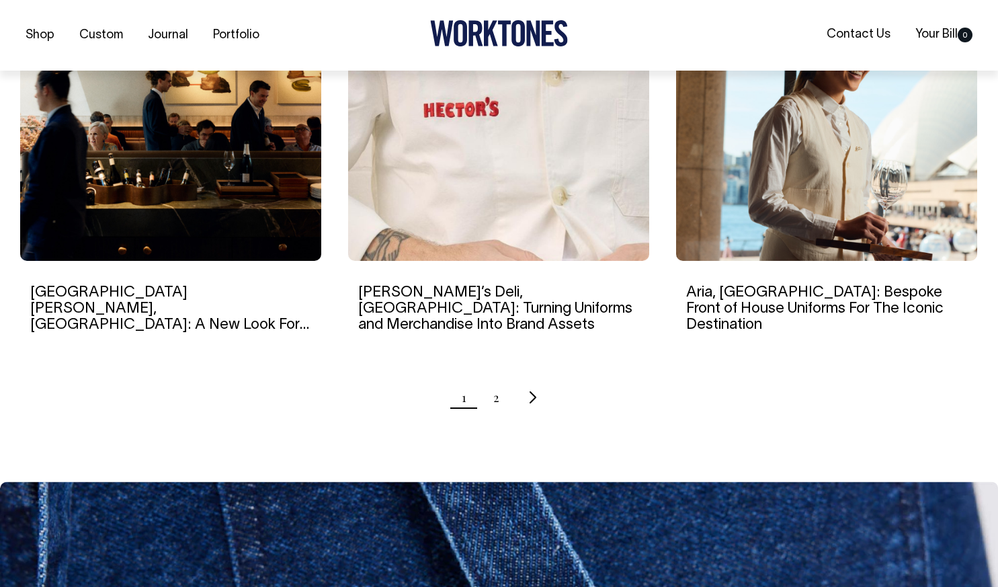
click at [493, 380] on ul "1 2" at bounding box center [499, 397] width 958 height 34
click at [532, 390] on icon "Next page" at bounding box center [533, 396] width 8 height 13
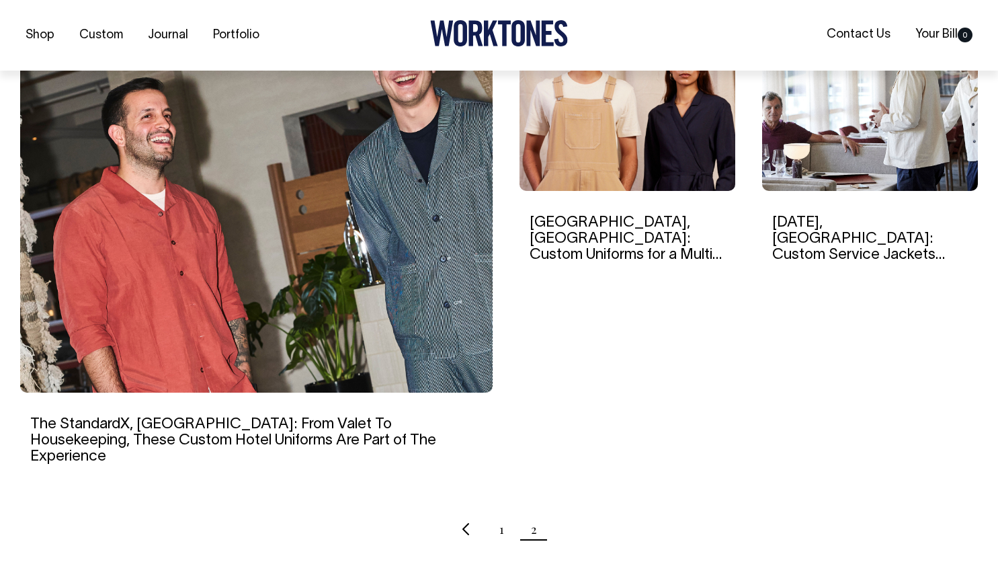
click at [497, 517] on ul "1 2" at bounding box center [499, 529] width 958 height 34
click at [462, 514] on link "Previous page" at bounding box center [467, 528] width 11 height 34
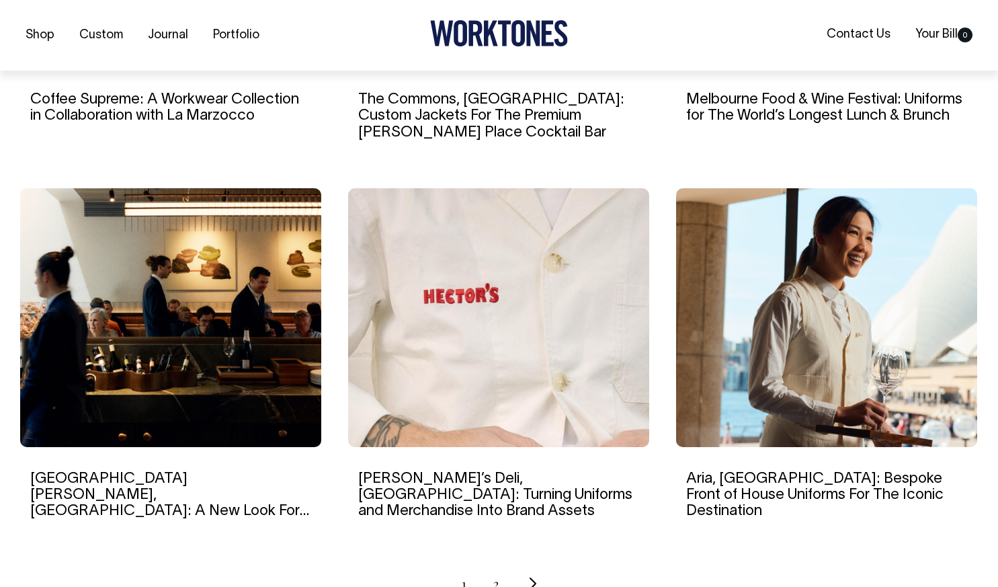
scroll to position [1150, 0]
click at [136, 471] on link "Saint Peter, Sydney: A New Look For The Most Anticipated Opening of 2024" at bounding box center [169, 502] width 279 height 62
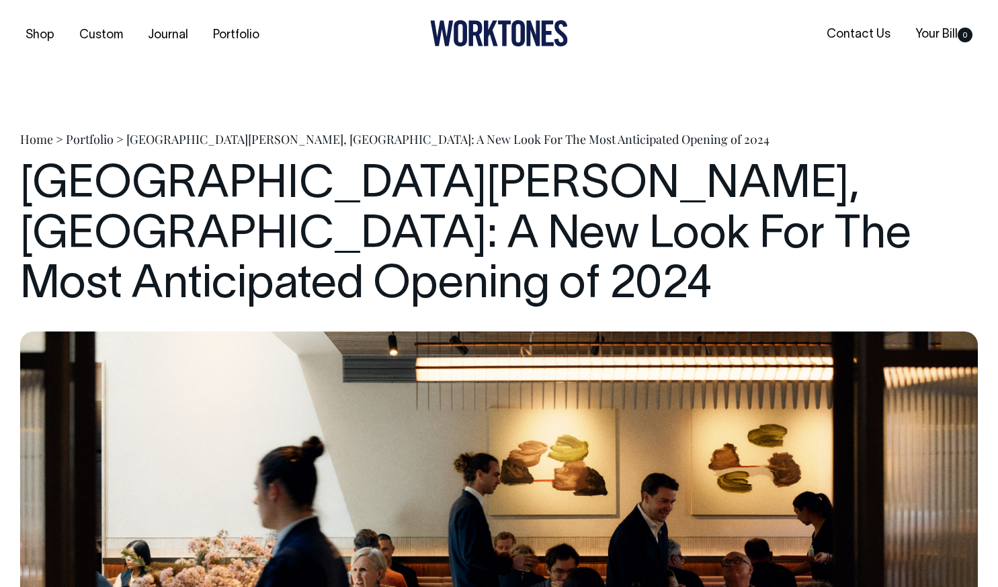
drag, startPoint x: 476, startPoint y: 24, endPoint x: 498, endPoint y: 38, distance: 26.1
click at [498, 38] on icon at bounding box center [499, 33] width 138 height 26
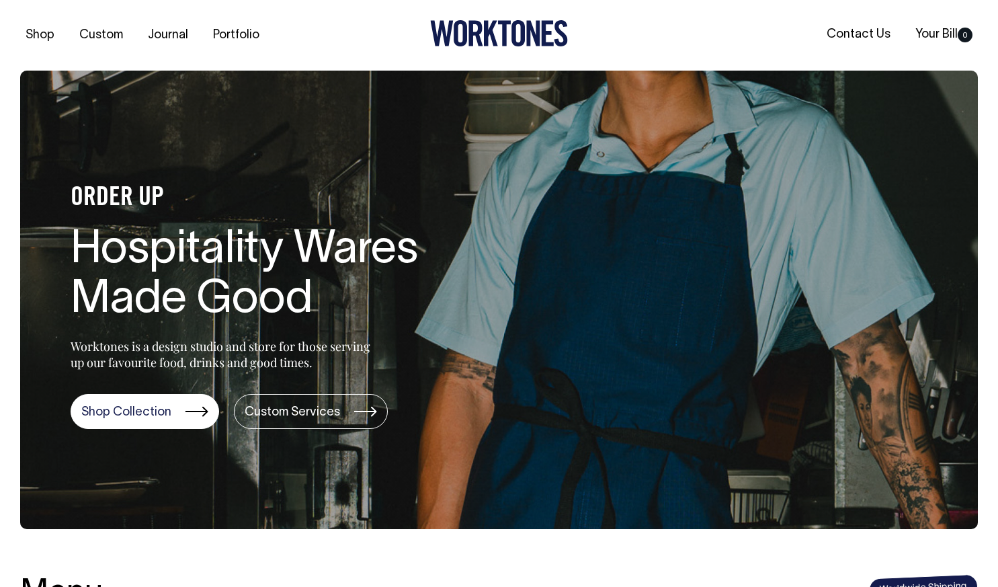
click at [858, 39] on link "Contact Us" at bounding box center [858, 35] width 75 height 22
click at [548, 521] on section "ORDER UP Hospitality Wares Made Good Worktones is a design studio and store for…" at bounding box center [499, 300] width 958 height 458
click at [485, 44] on icon at bounding box center [491, 34] width 14 height 26
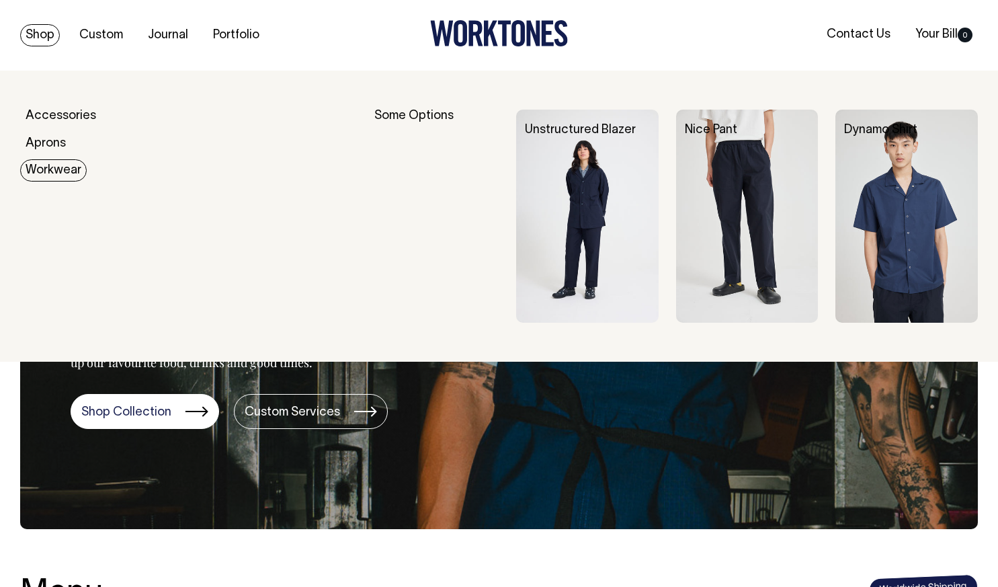
click at [60, 163] on link "Workwear" at bounding box center [53, 170] width 67 height 22
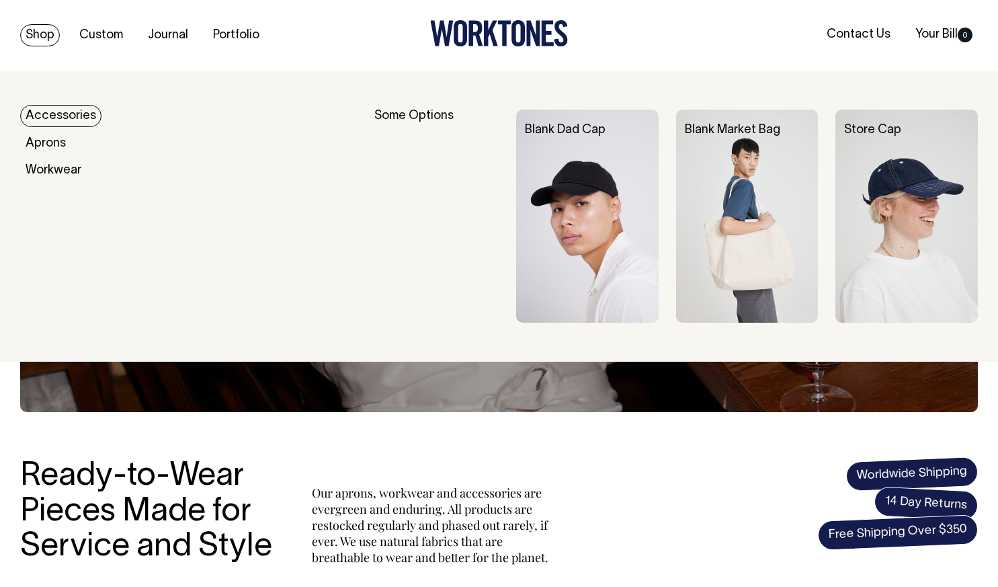
click at [73, 116] on link "Accessories" at bounding box center [60, 116] width 81 height 22
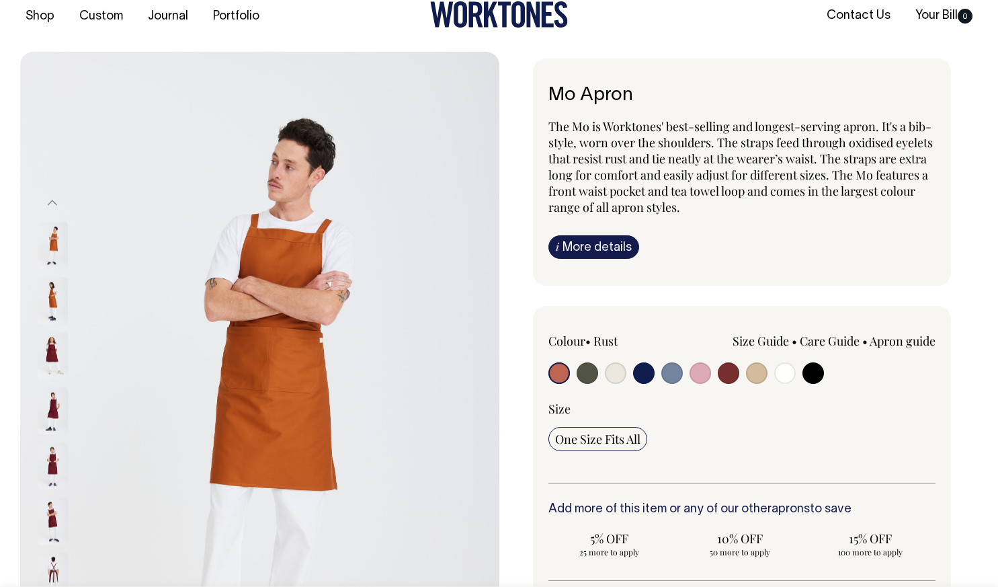
scroll to position [19, 0]
click at [52, 303] on img at bounding box center [53, 299] width 30 height 47
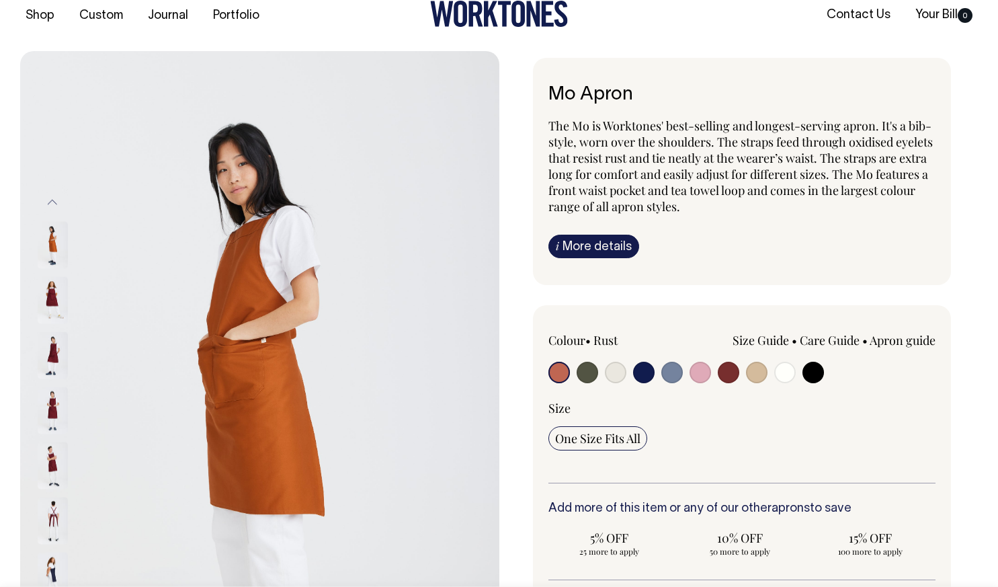
click at [48, 329] on div at bounding box center [70, 354] width 67 height 55
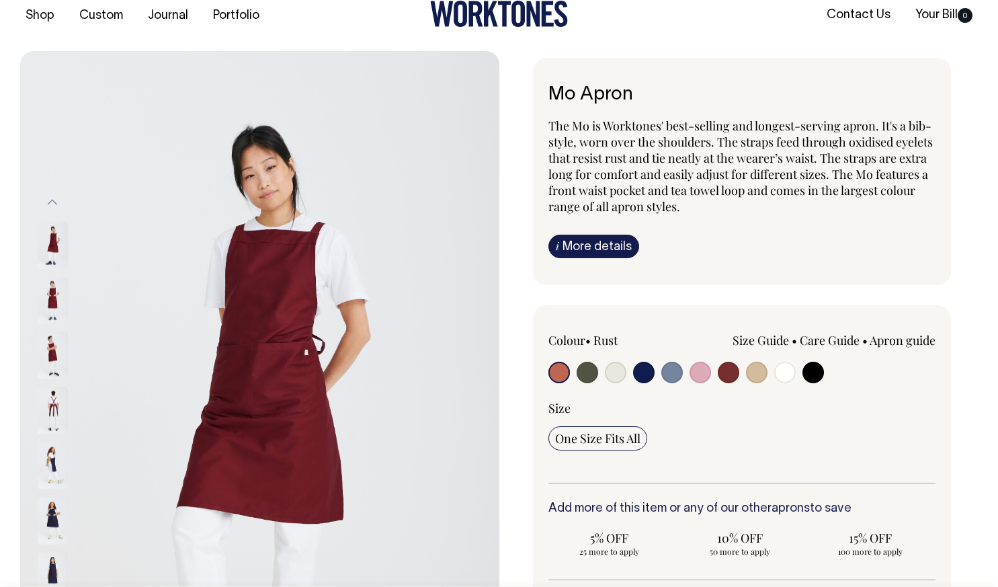
click at [48, 329] on div at bounding box center [70, 354] width 67 height 55
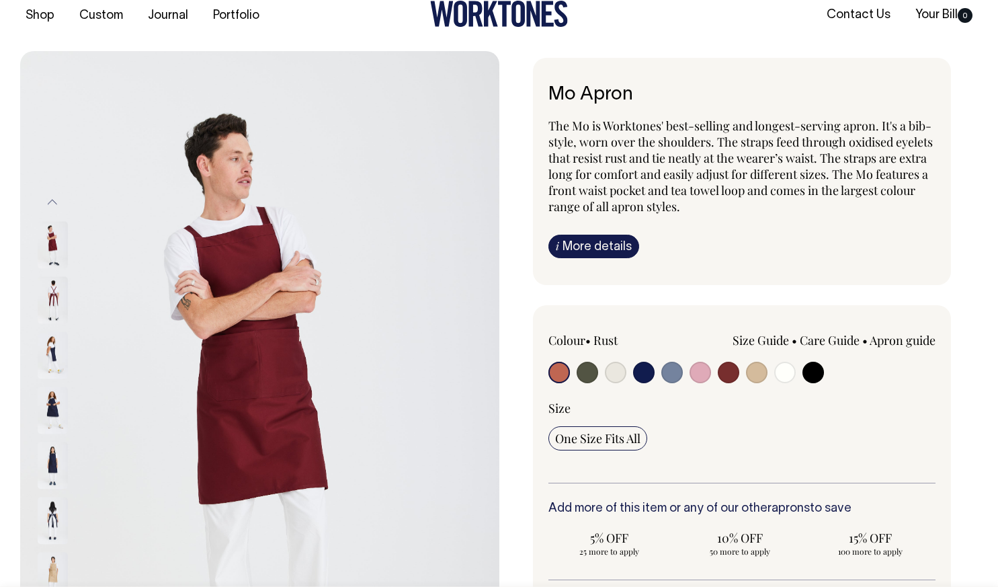
click at [48, 329] on div at bounding box center [70, 354] width 67 height 55
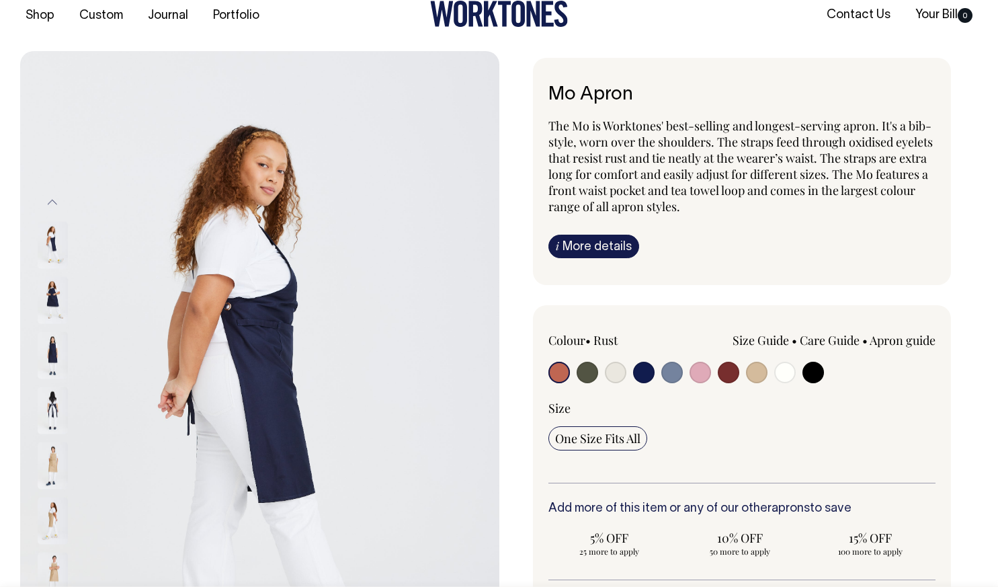
click at [52, 340] on img at bounding box center [53, 354] width 30 height 47
